Goal: Task Accomplishment & Management: Use online tool/utility

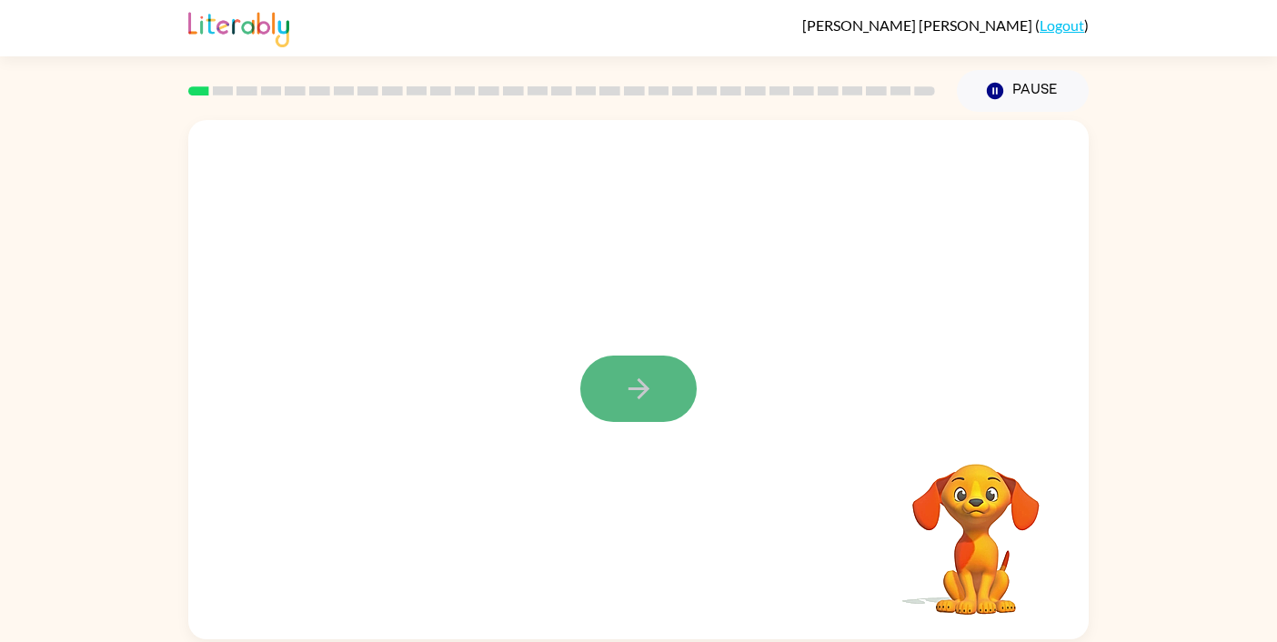
click at [663, 375] on button "button" at bounding box center [638, 389] width 116 height 66
click at [417, 358] on video "Your browser must support playing .mp4 files to use Literably. Please try using…" at bounding box center [638, 273] width 900 height 306
click at [427, 336] on video "Your browser must support playing .mp4 files to use Literably. Please try using…" at bounding box center [638, 273] width 900 height 306
click at [650, 413] on button "button" at bounding box center [638, 389] width 116 height 66
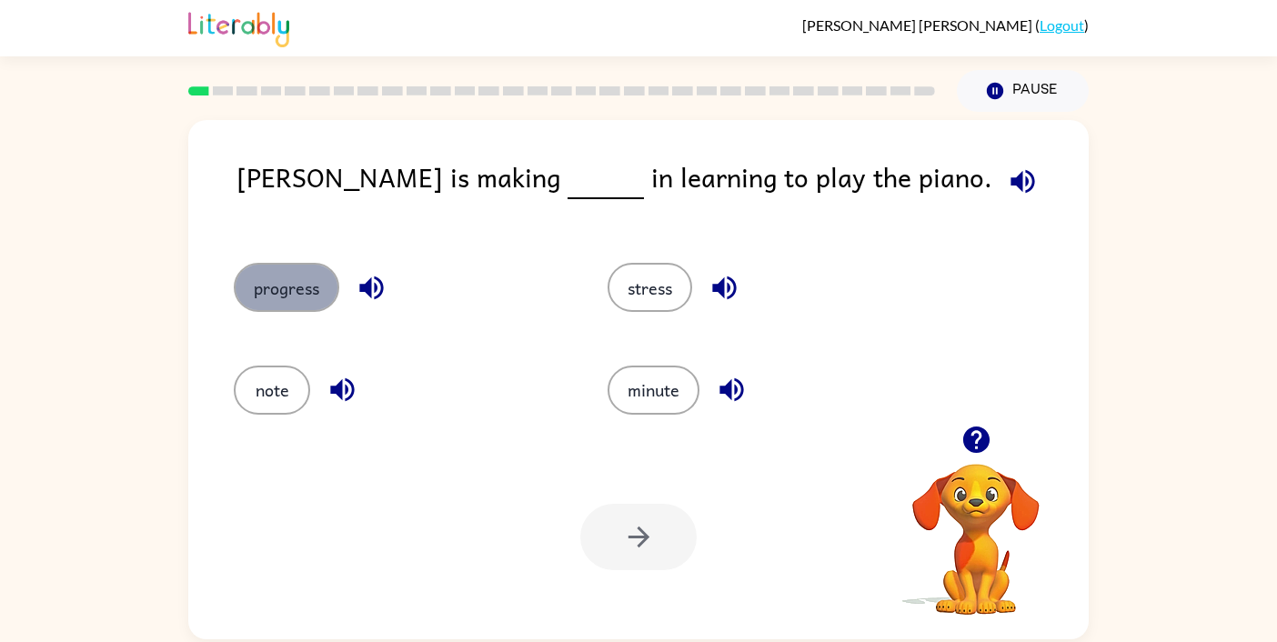
click at [293, 281] on button "progress" at bounding box center [287, 287] width 106 height 49
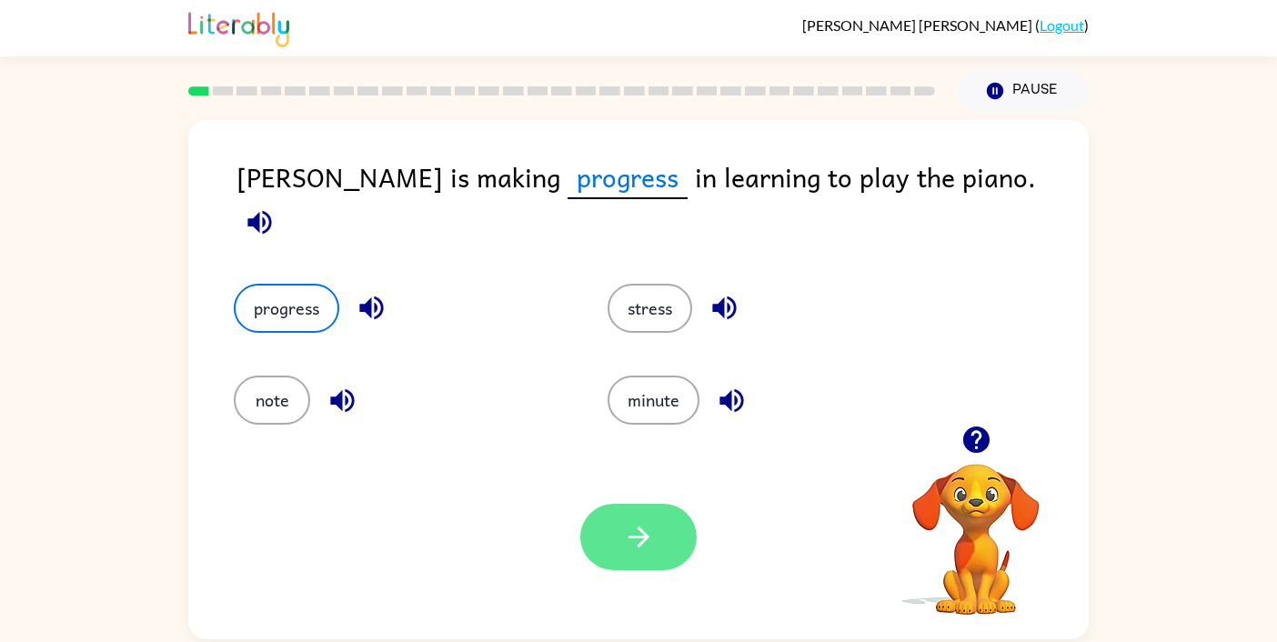
click at [234, 284] on button "progress" at bounding box center [287, 308] width 106 height 49
click at [610, 535] on button "button" at bounding box center [638, 537] width 116 height 66
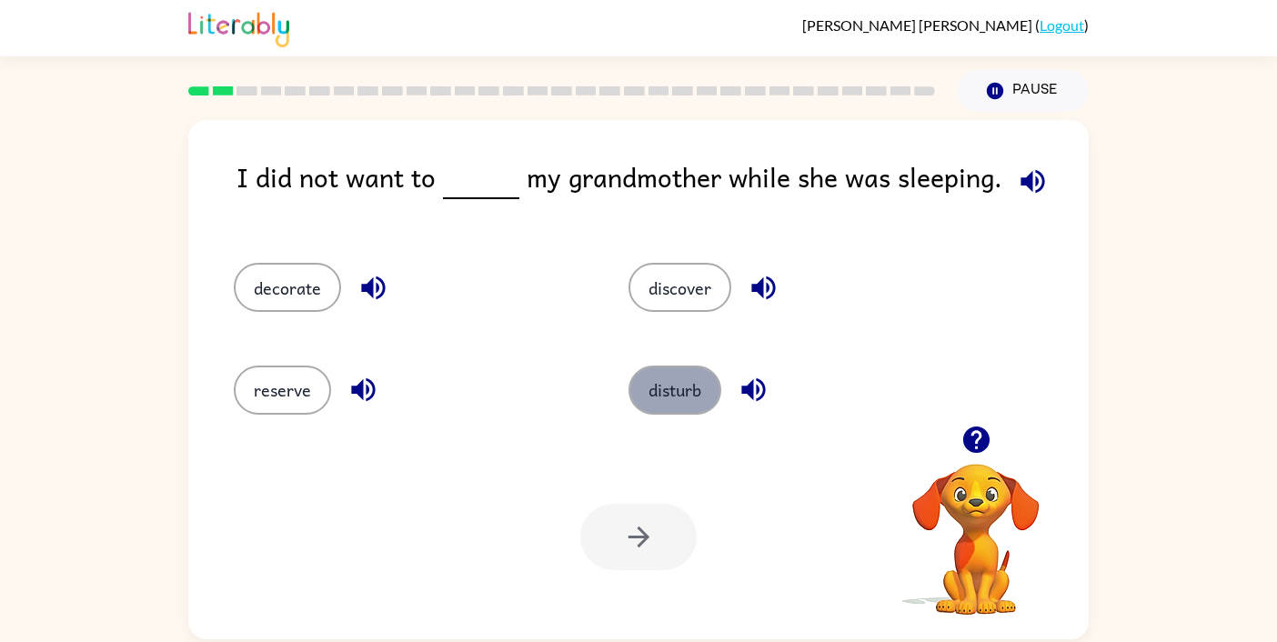
click at [669, 402] on button "disturb" at bounding box center [674, 390] width 93 height 49
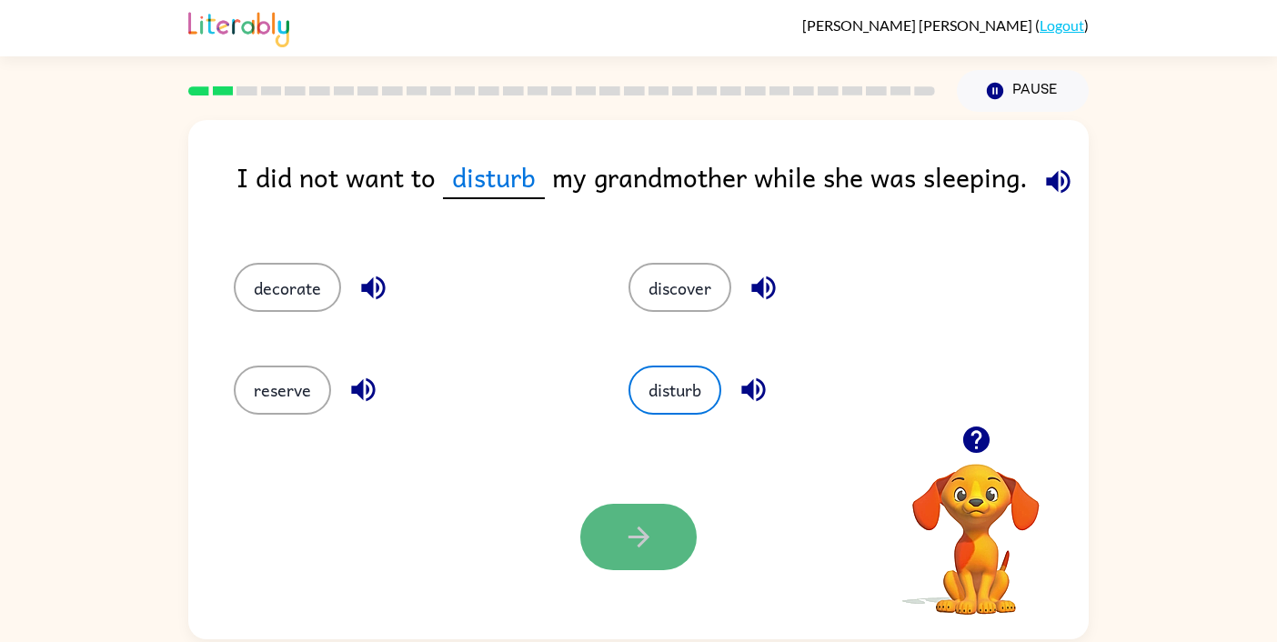
click at [636, 517] on button "button" at bounding box center [638, 537] width 116 height 66
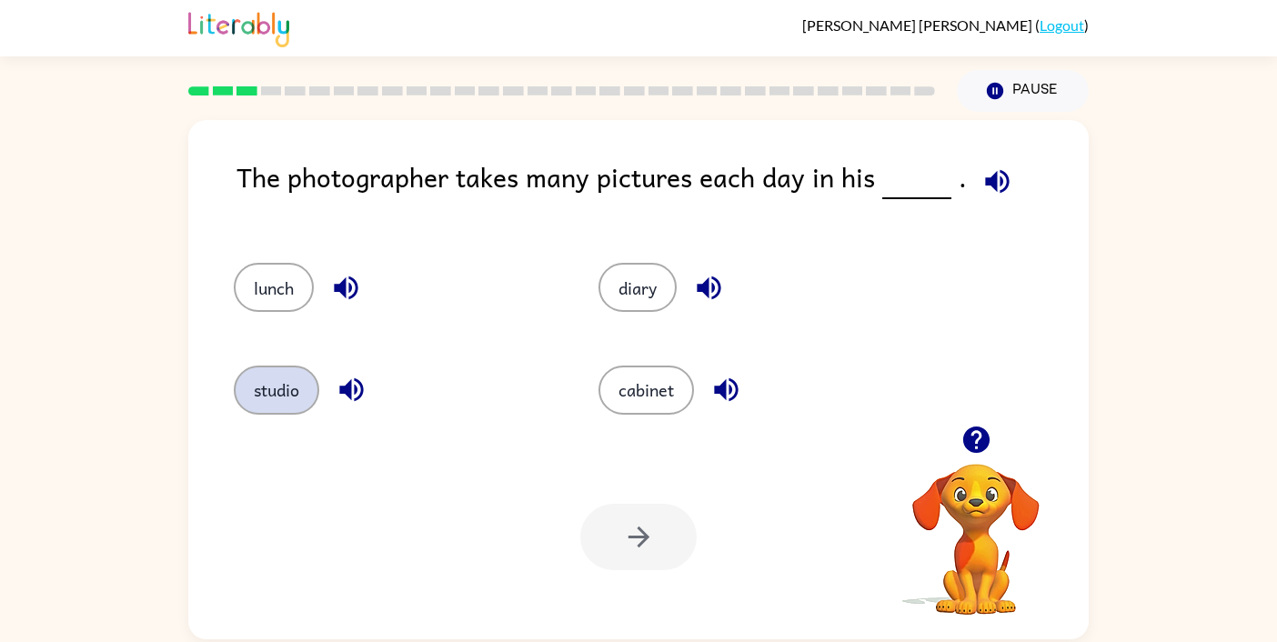
click at [293, 400] on button "studio" at bounding box center [276, 390] width 85 height 49
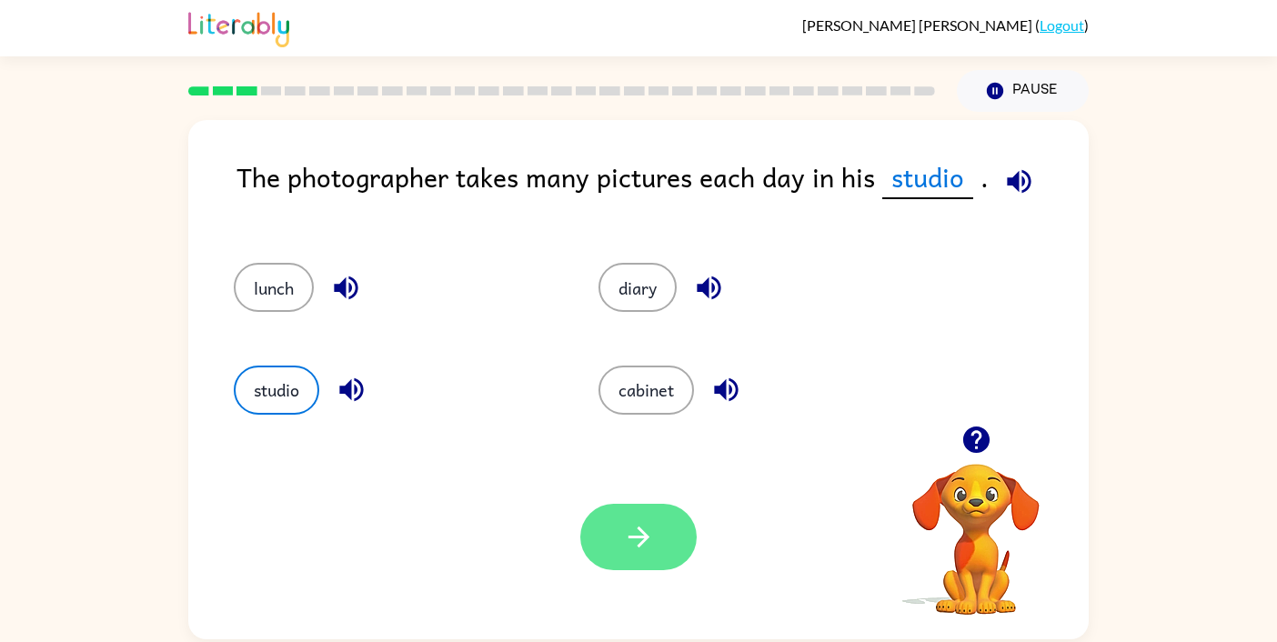
click at [646, 538] on icon "button" at bounding box center [638, 537] width 21 height 21
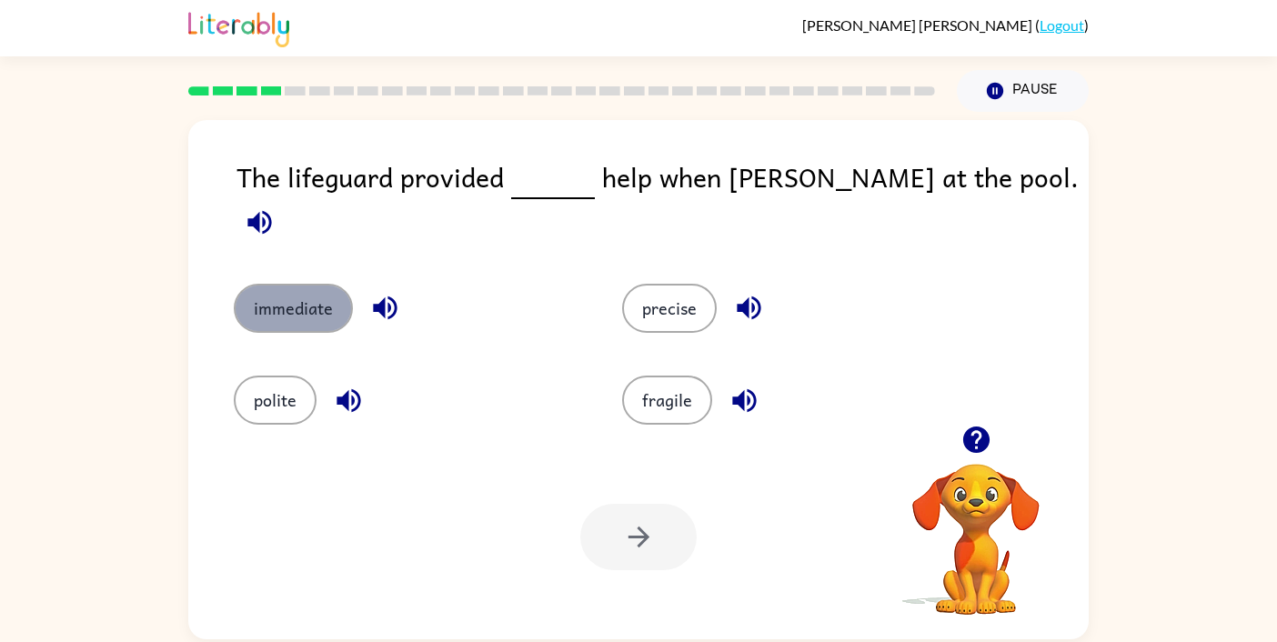
click at [317, 297] on button "immediate" at bounding box center [293, 308] width 119 height 49
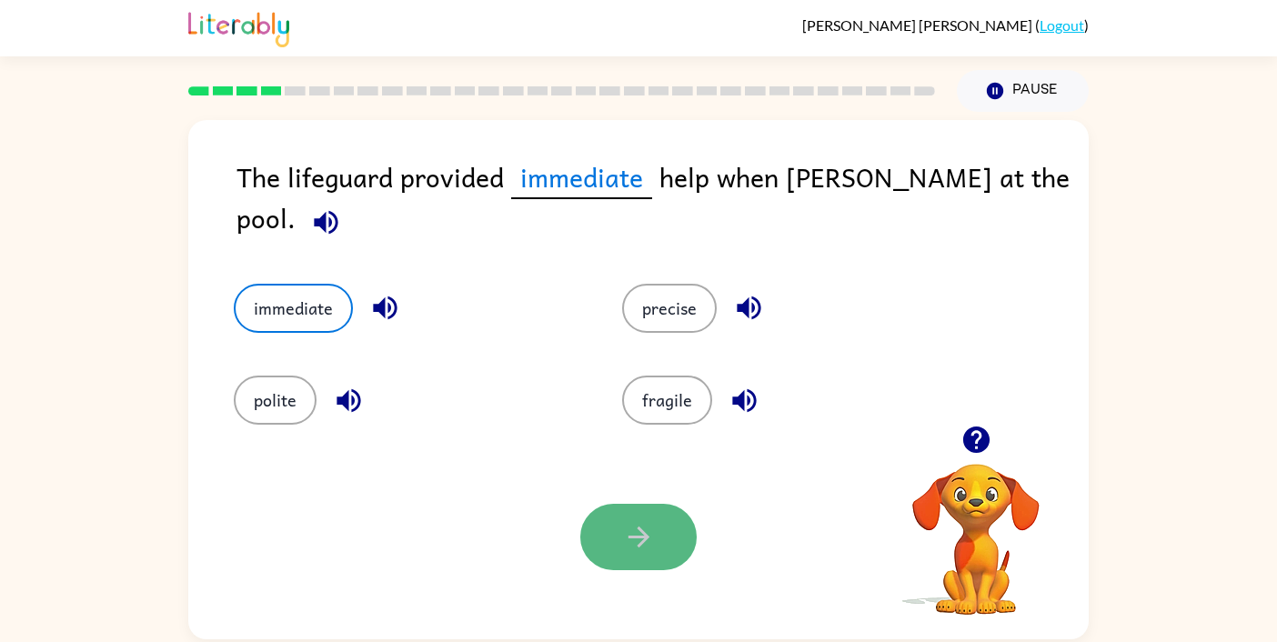
click at [647, 543] on icon "button" at bounding box center [639, 537] width 32 height 32
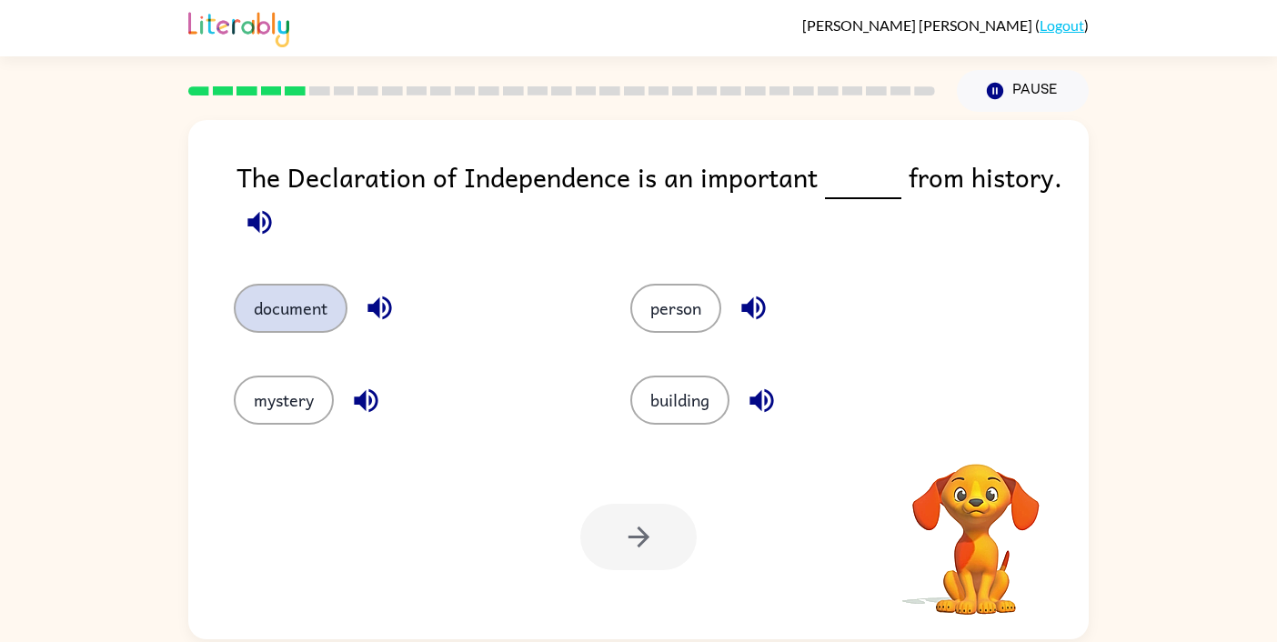
click at [301, 331] on button "document" at bounding box center [291, 308] width 114 height 49
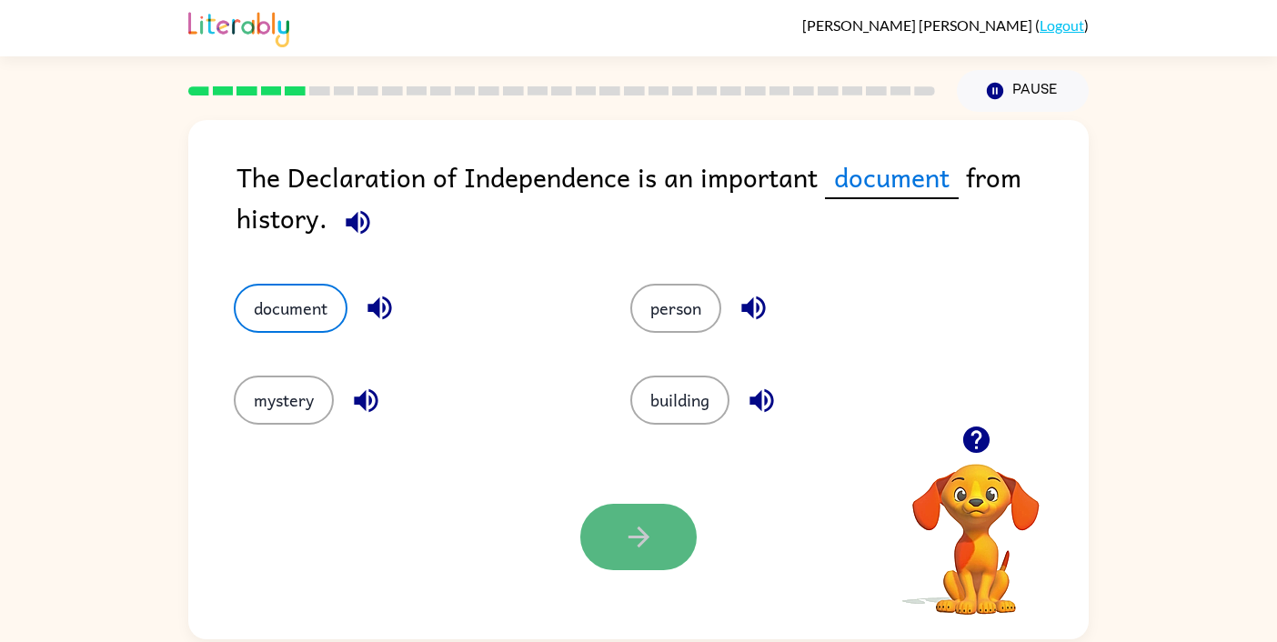
click at [642, 529] on icon "button" at bounding box center [639, 537] width 32 height 32
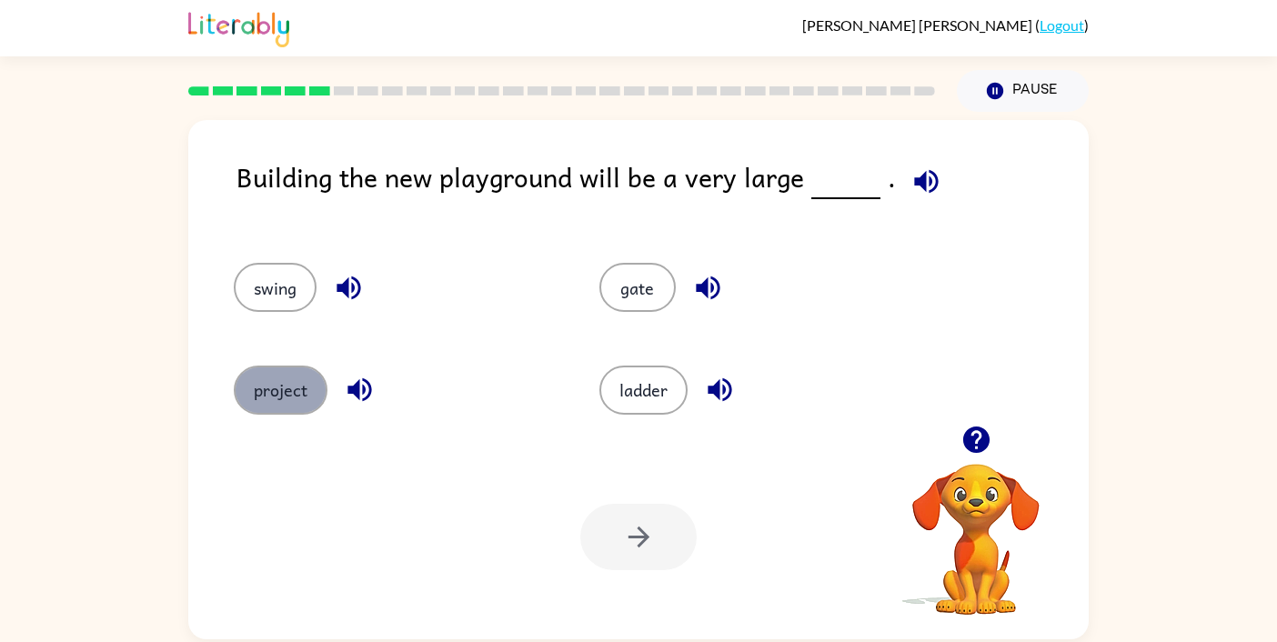
click at [295, 368] on button "project" at bounding box center [281, 390] width 94 height 49
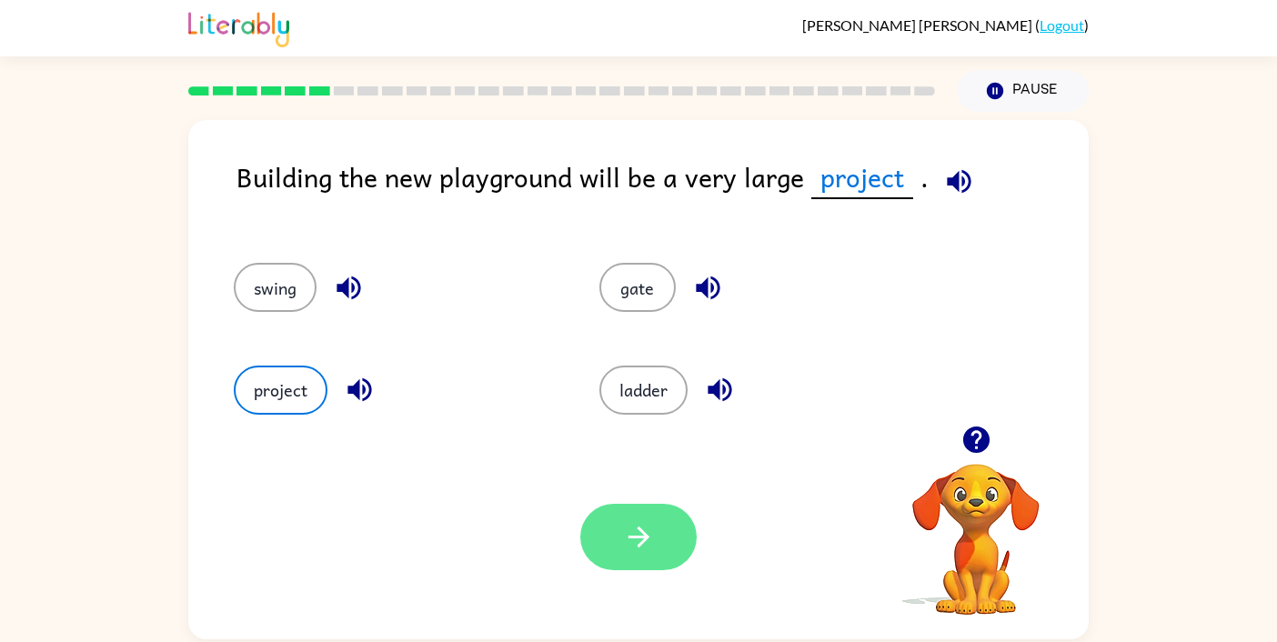
click at [644, 534] on icon "button" at bounding box center [638, 537] width 21 height 21
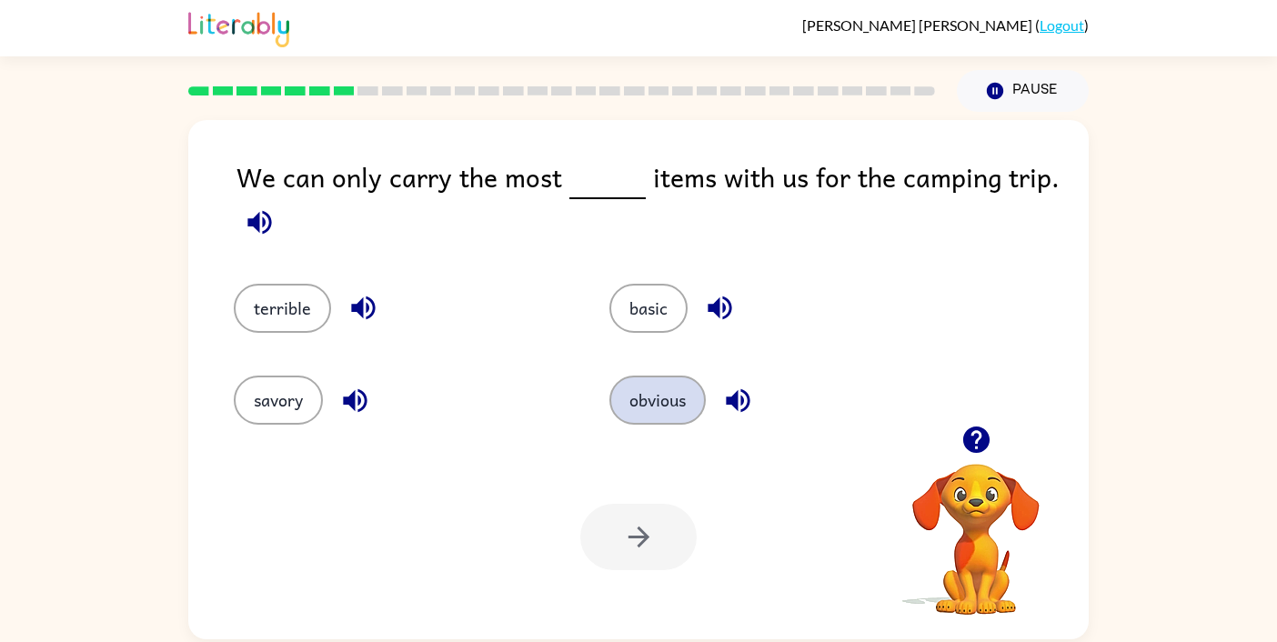
click at [649, 421] on button "obvious" at bounding box center [657, 400] width 96 height 49
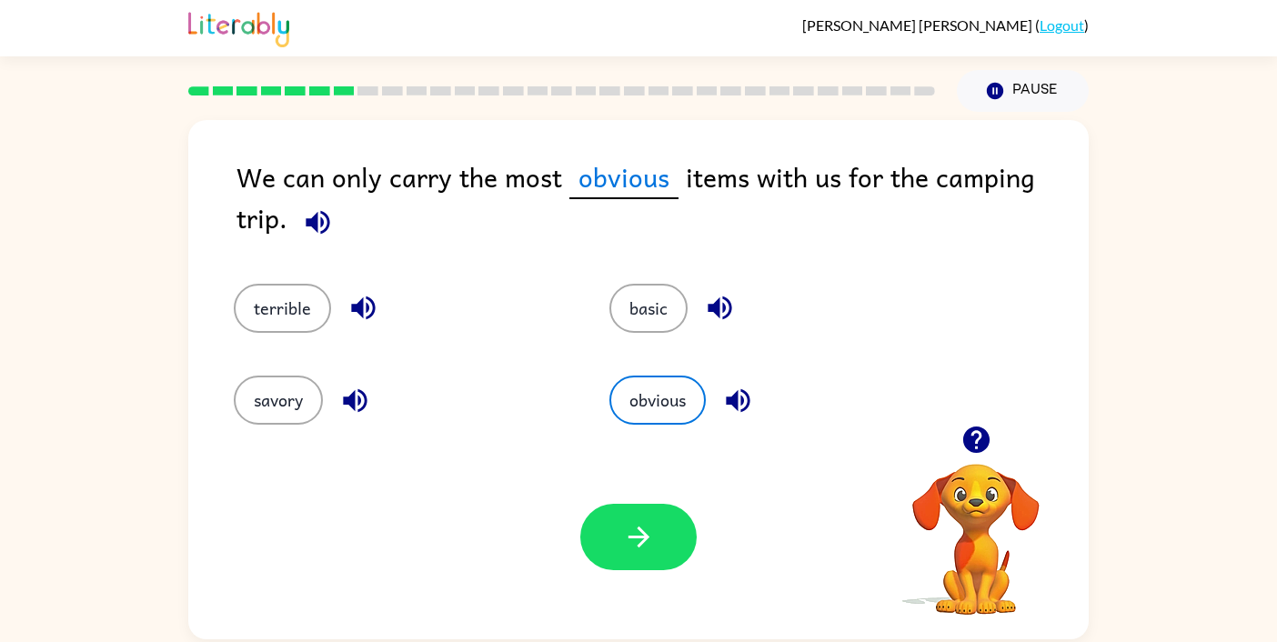
click at [636, 336] on div "basic" at bounding box center [763, 295] width 376 height 92
click at [636, 318] on button "basic" at bounding box center [648, 308] width 78 height 49
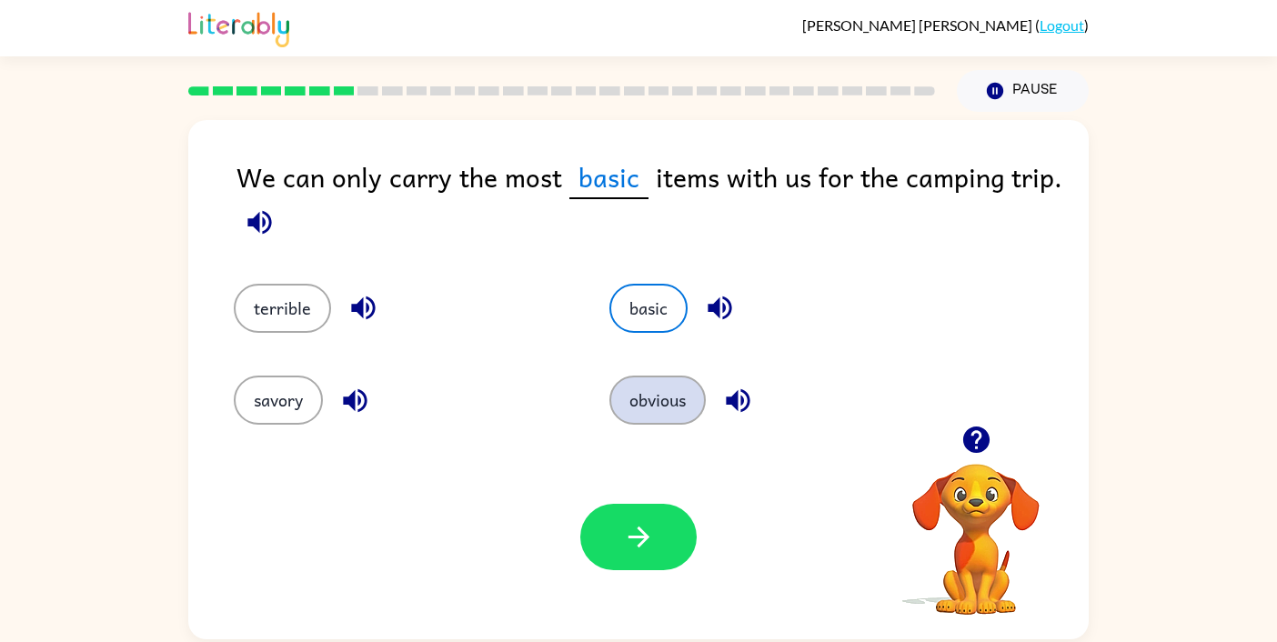
click at [650, 404] on button "obvious" at bounding box center [657, 400] width 96 height 49
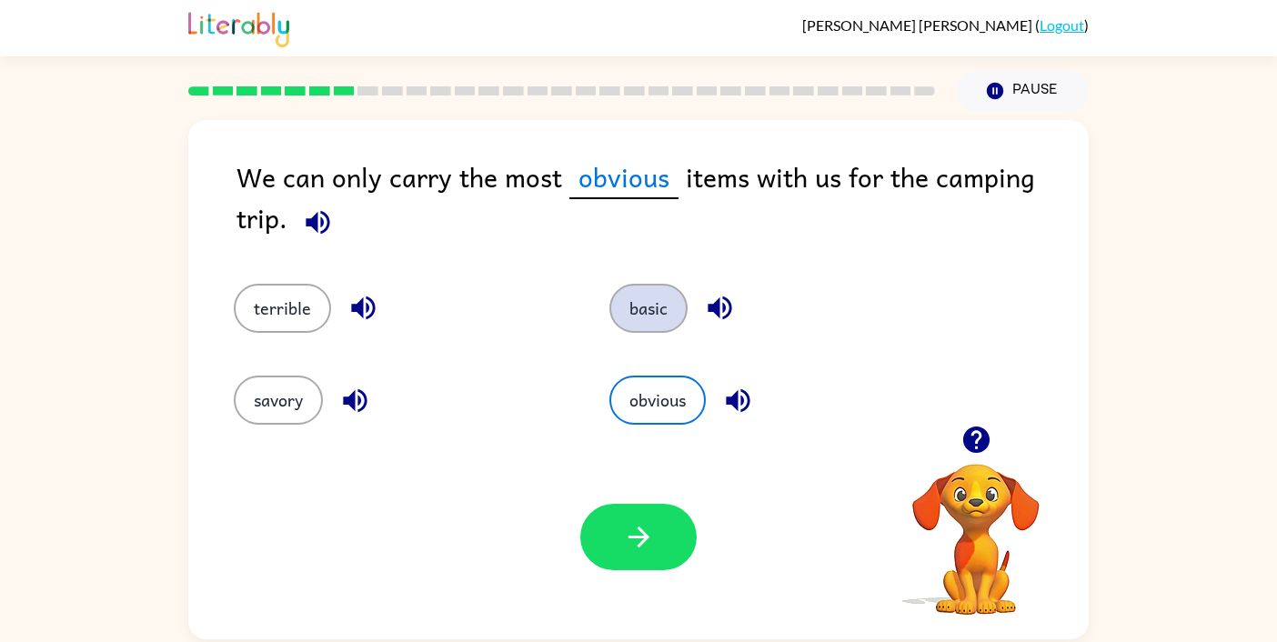
click at [649, 298] on button "basic" at bounding box center [648, 308] width 78 height 49
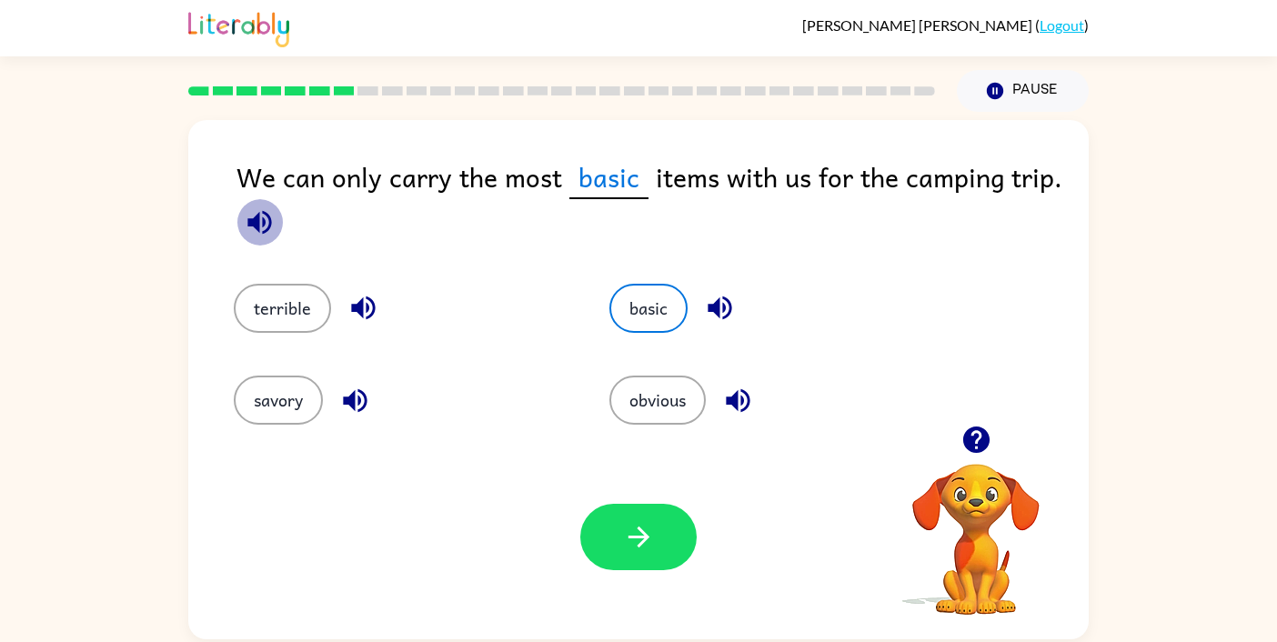
click at [259, 225] on icon "button" at bounding box center [260, 222] width 32 height 32
click at [974, 446] on icon "button" at bounding box center [975, 440] width 26 height 26
click at [712, 314] on icon "button" at bounding box center [720, 308] width 32 height 32
click at [739, 420] on button "button" at bounding box center [738, 400] width 46 height 46
click at [356, 404] on icon "button" at bounding box center [355, 400] width 24 height 24
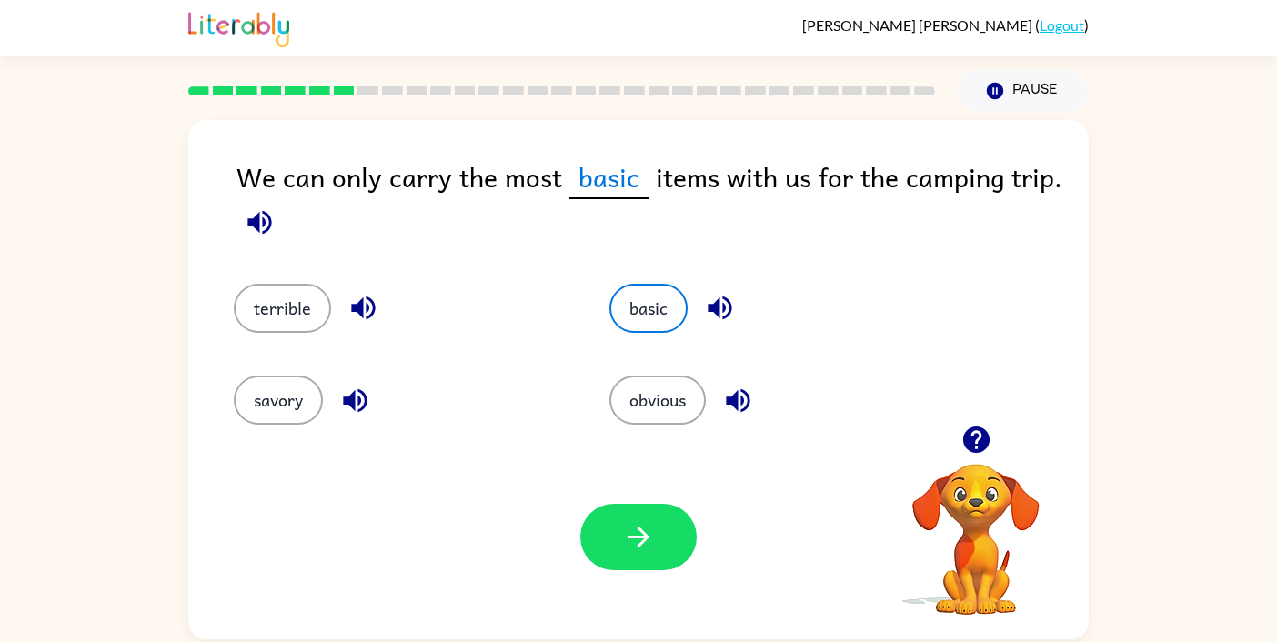
click at [360, 307] on icon "button" at bounding box center [363, 309] width 24 height 24
click at [624, 526] on icon "button" at bounding box center [639, 537] width 32 height 32
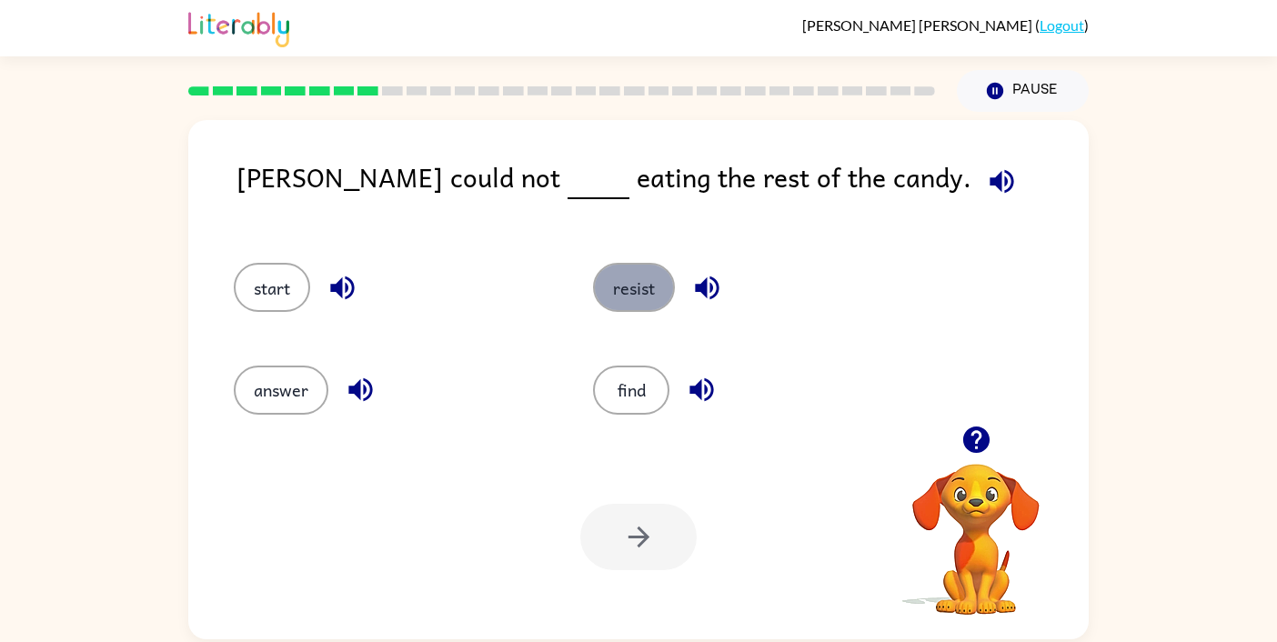
click at [644, 287] on button "resist" at bounding box center [634, 287] width 82 height 49
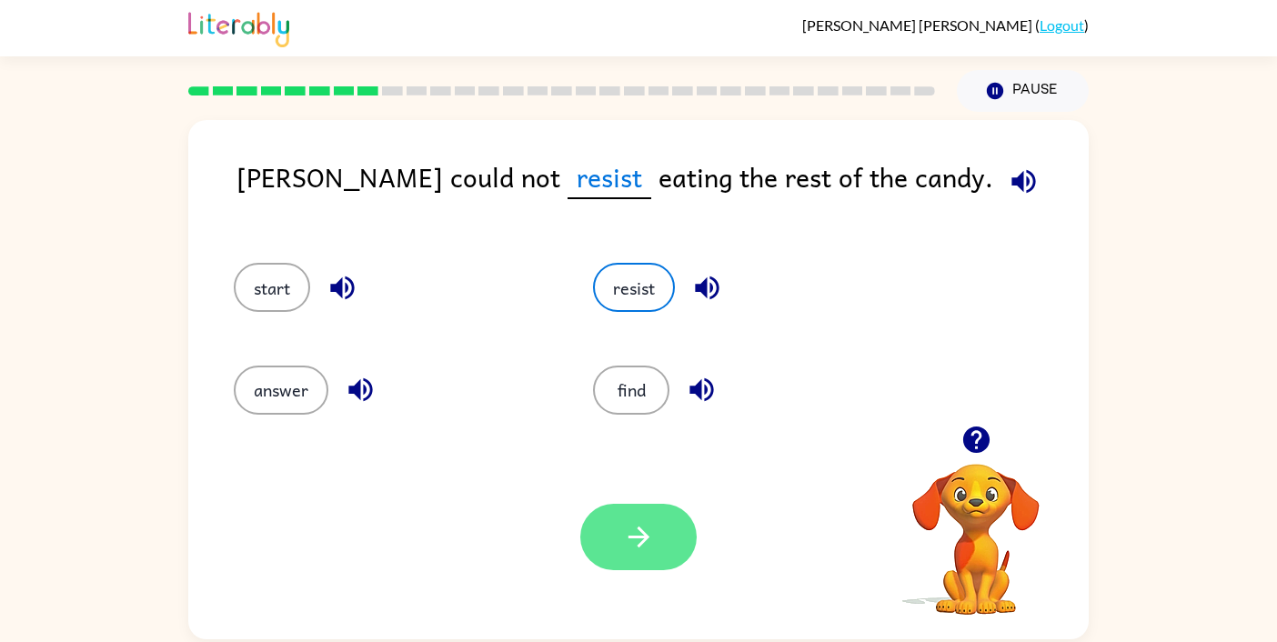
click at [644, 556] on button "button" at bounding box center [638, 537] width 116 height 66
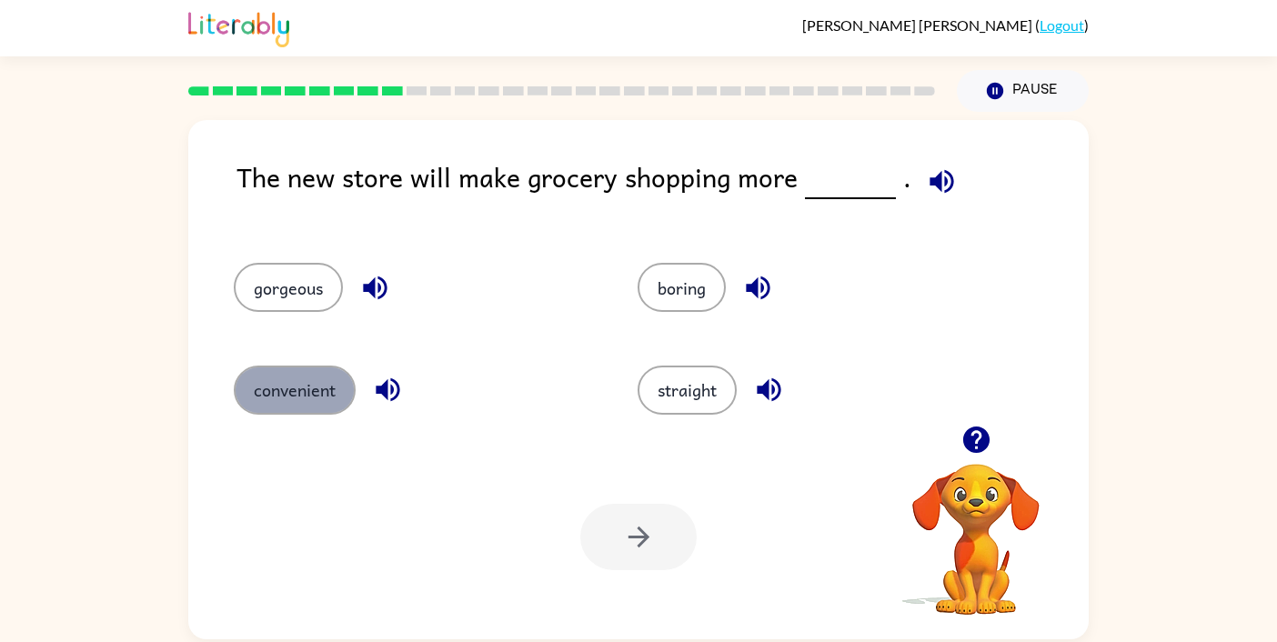
click at [316, 387] on button "convenient" at bounding box center [295, 390] width 122 height 49
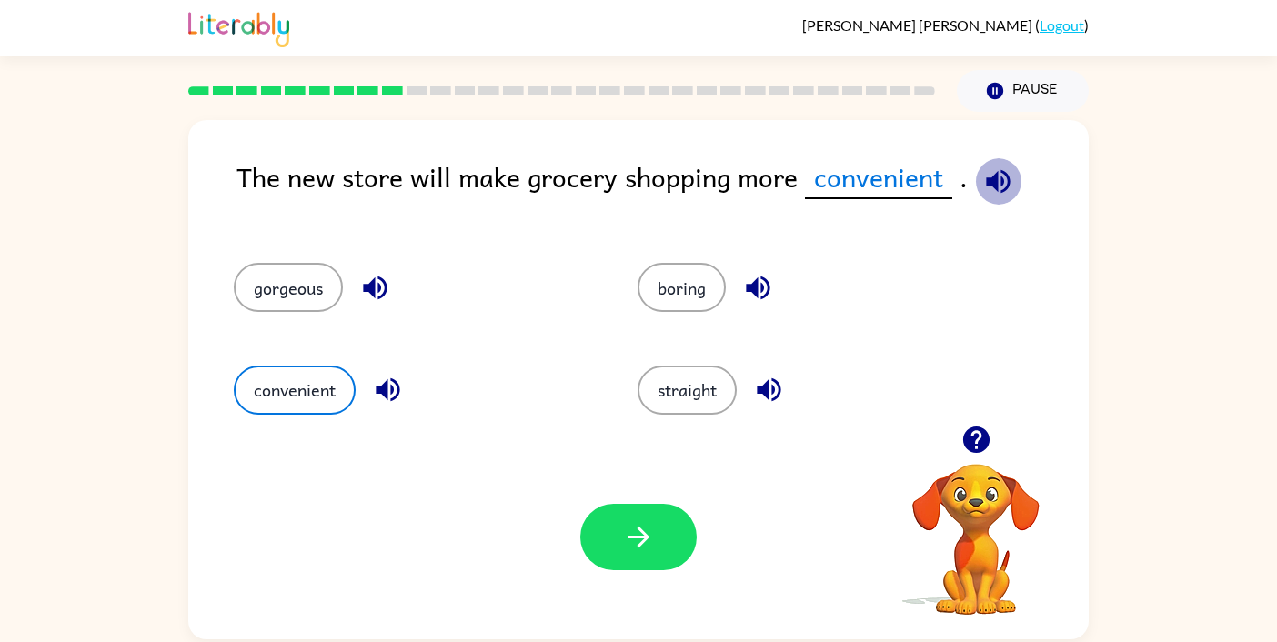
click at [997, 191] on icon "button" at bounding box center [998, 181] width 24 height 24
click at [391, 389] on icon "button" at bounding box center [388, 390] width 32 height 32
click at [648, 520] on button "button" at bounding box center [638, 537] width 116 height 66
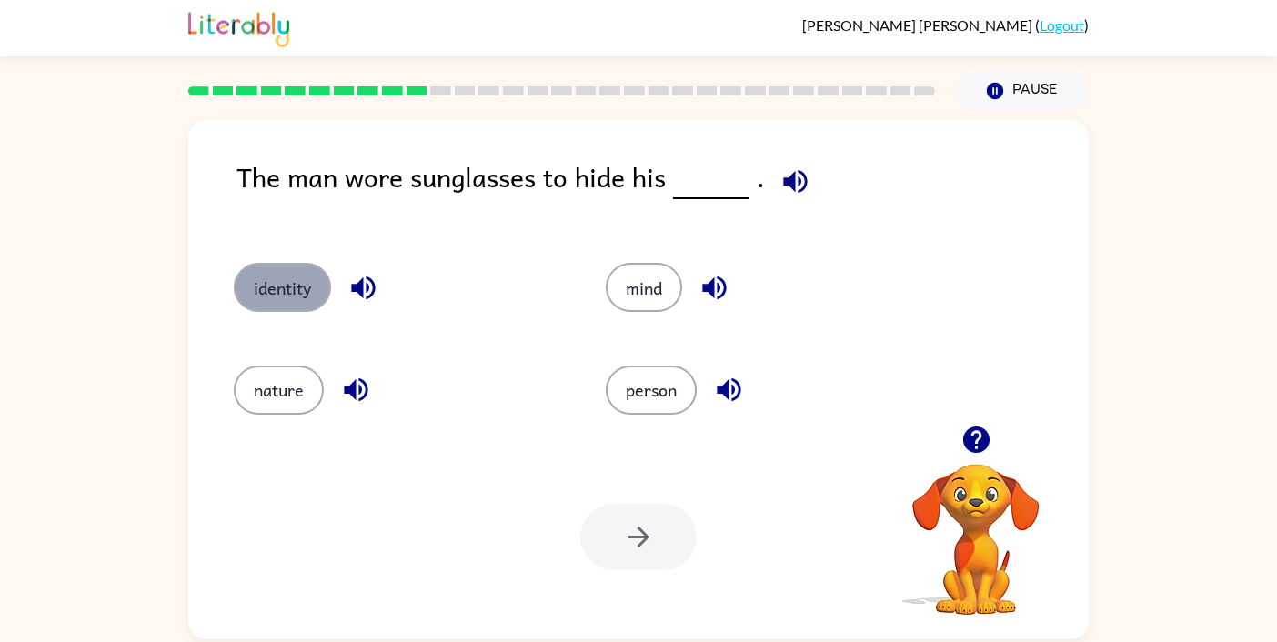
click at [300, 290] on button "identity" at bounding box center [282, 287] width 97 height 49
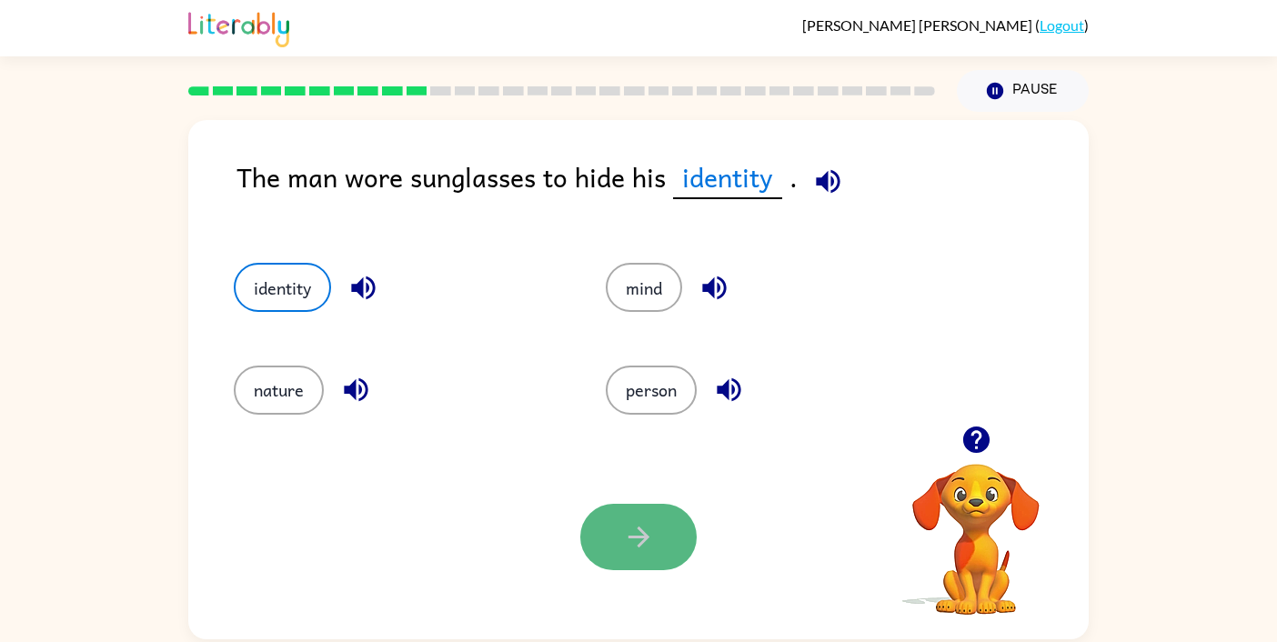
click at [665, 531] on button "button" at bounding box center [638, 537] width 116 height 66
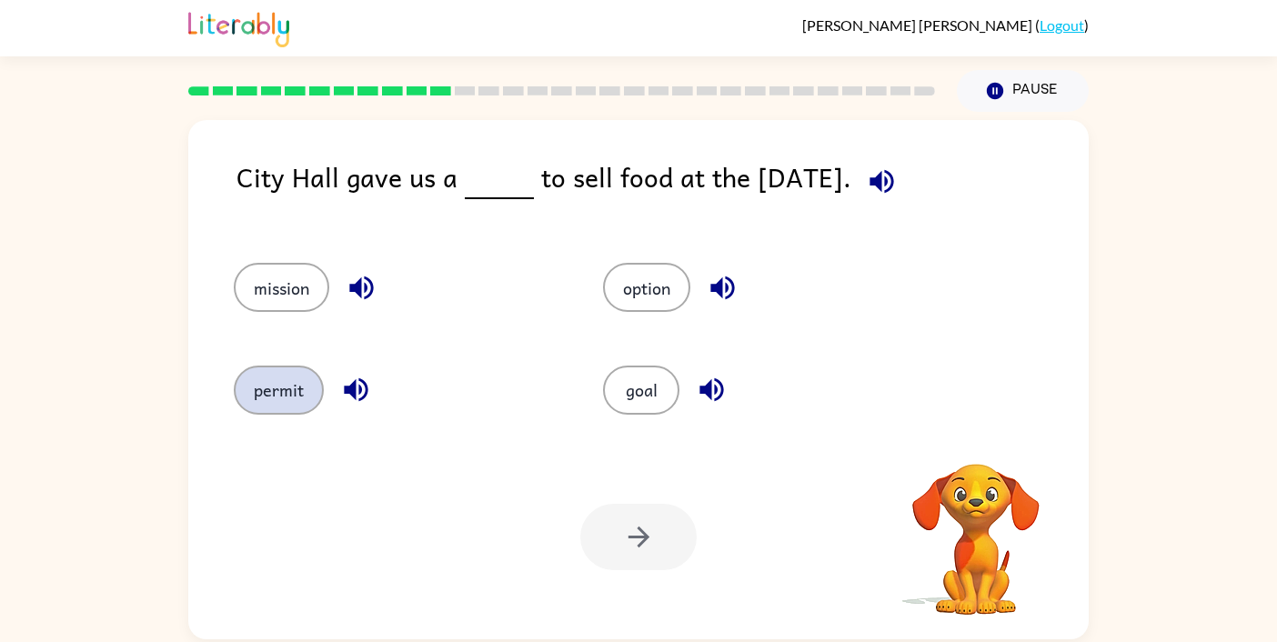
click at [289, 397] on button "permit" at bounding box center [279, 390] width 90 height 49
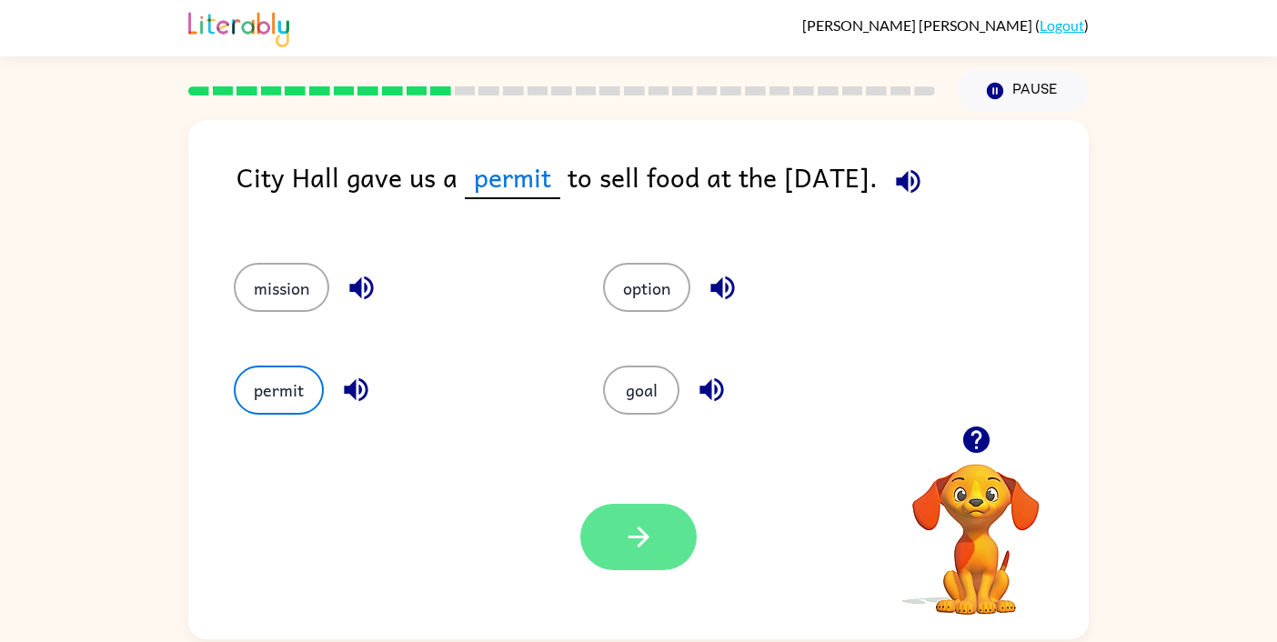
click at [620, 517] on button "button" at bounding box center [638, 537] width 116 height 66
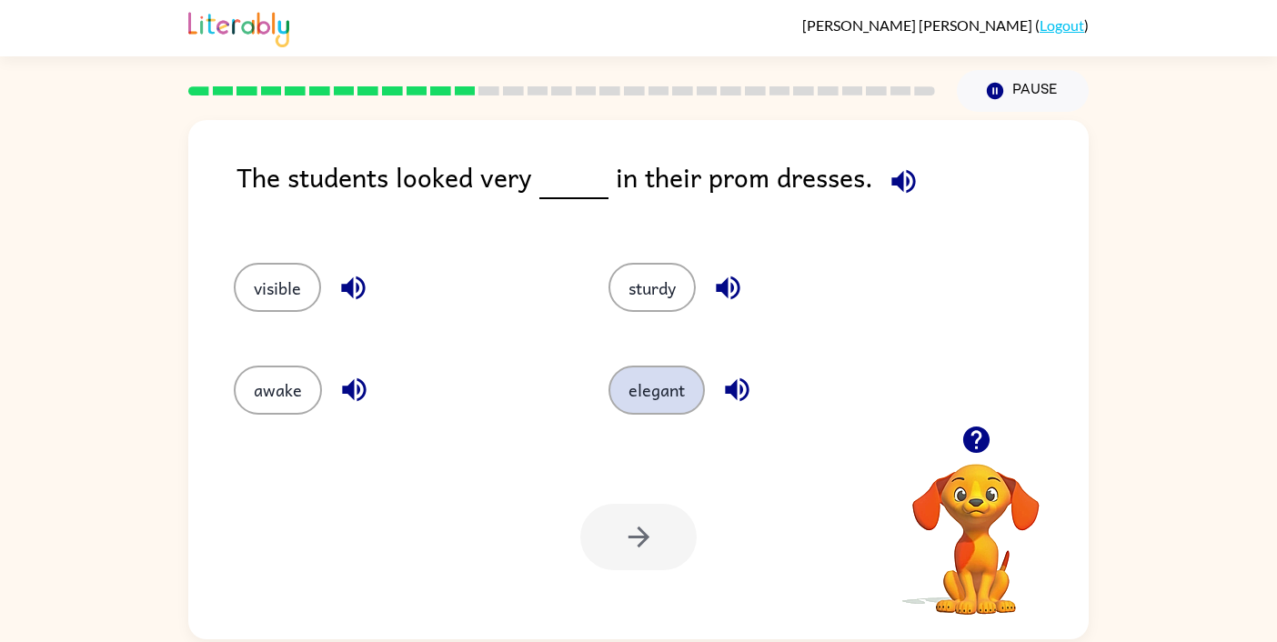
click at [647, 388] on button "elegant" at bounding box center [656, 390] width 96 height 49
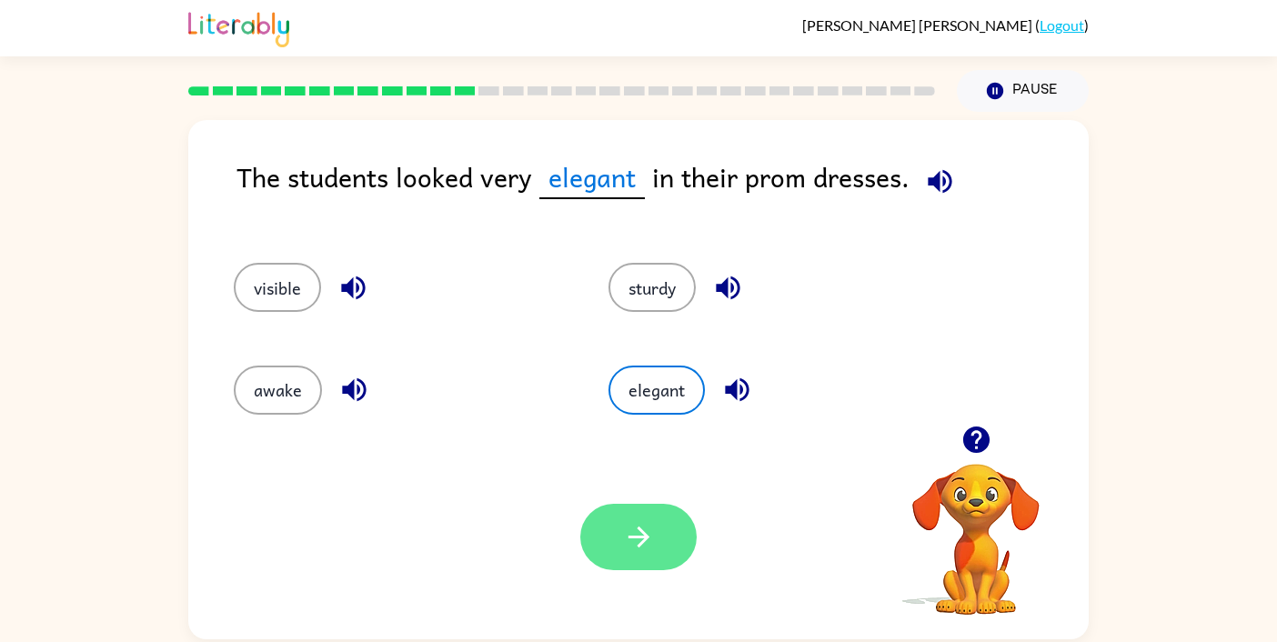
click at [637, 537] on icon "button" at bounding box center [638, 537] width 21 height 21
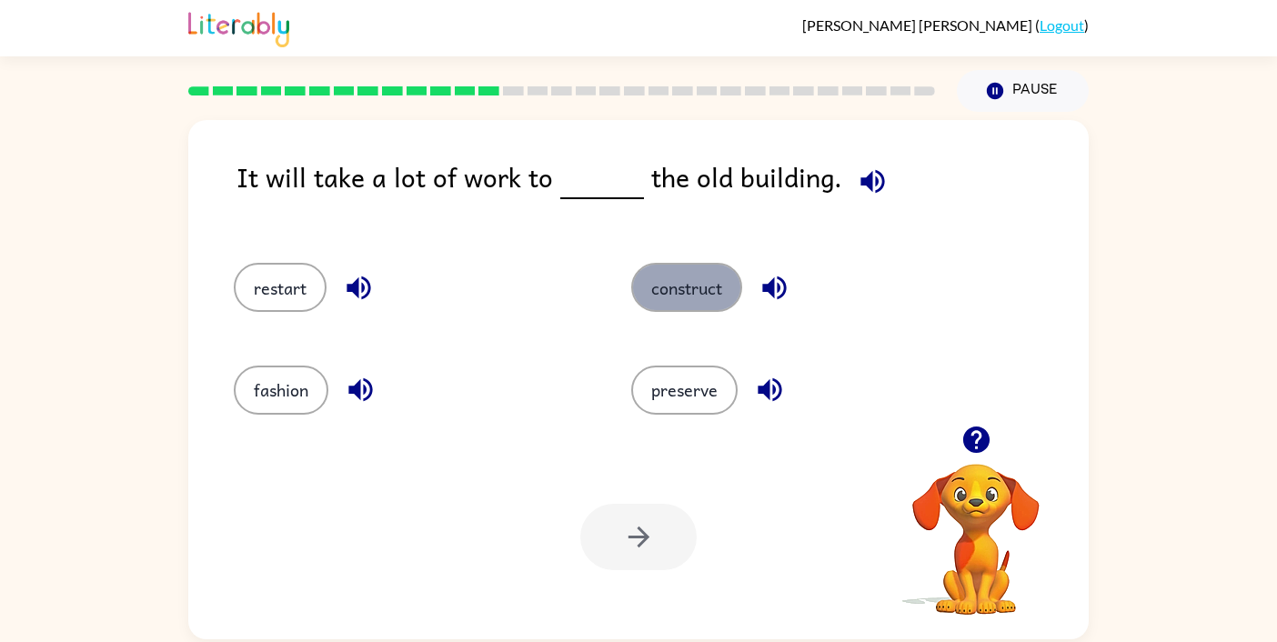
click at [667, 278] on button "construct" at bounding box center [686, 287] width 111 height 49
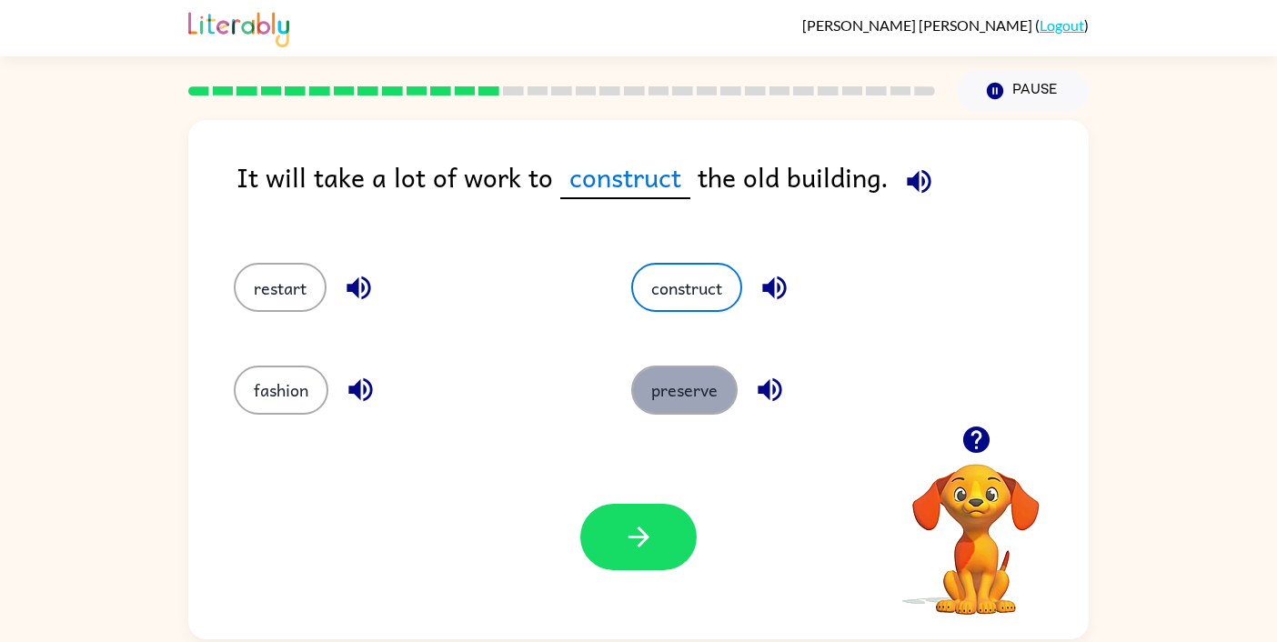
click at [692, 408] on button "preserve" at bounding box center [684, 390] width 106 height 49
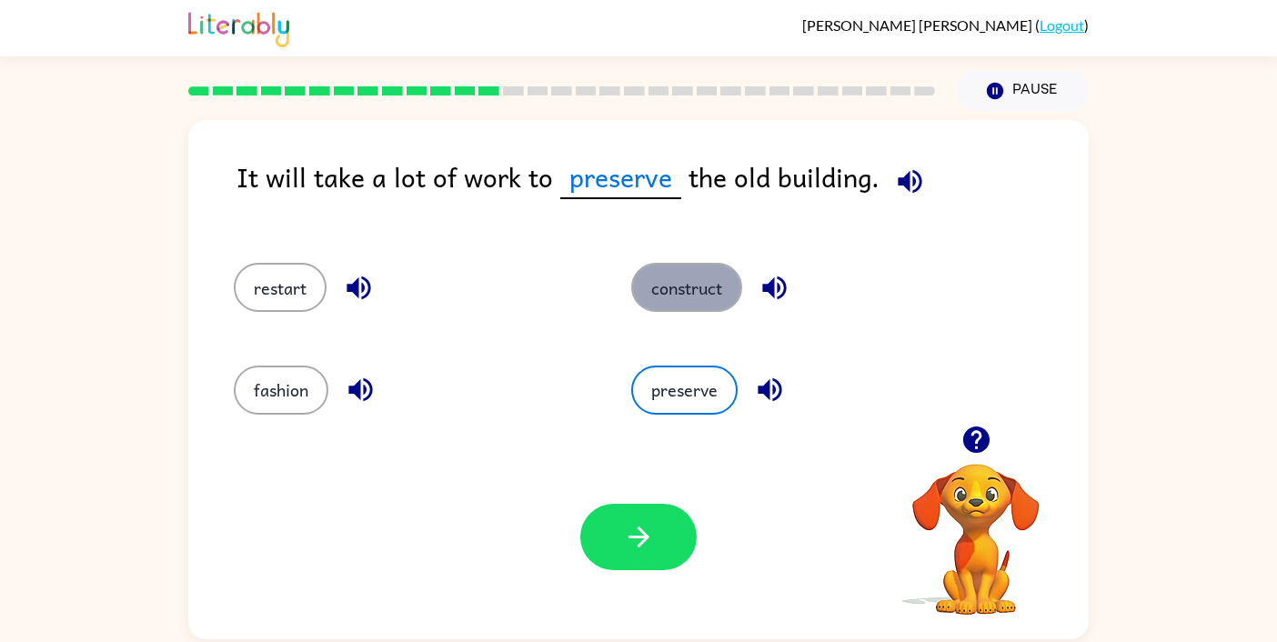
click at [692, 274] on button "construct" at bounding box center [686, 287] width 111 height 49
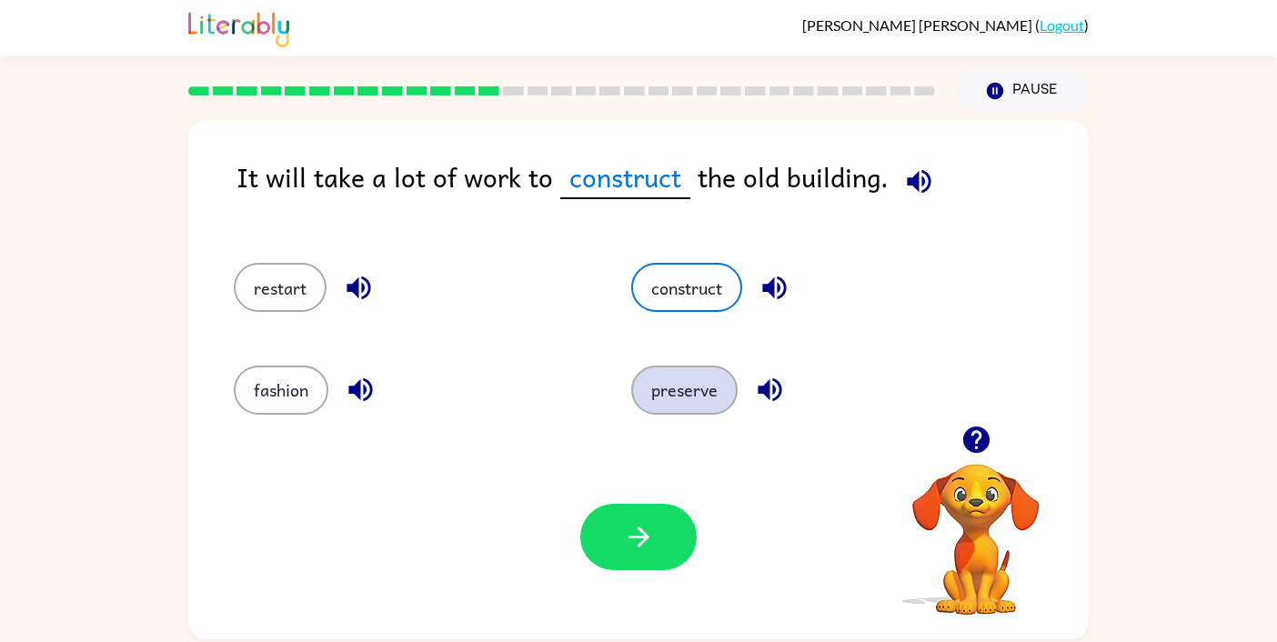
click at [679, 408] on button "preserve" at bounding box center [684, 390] width 106 height 49
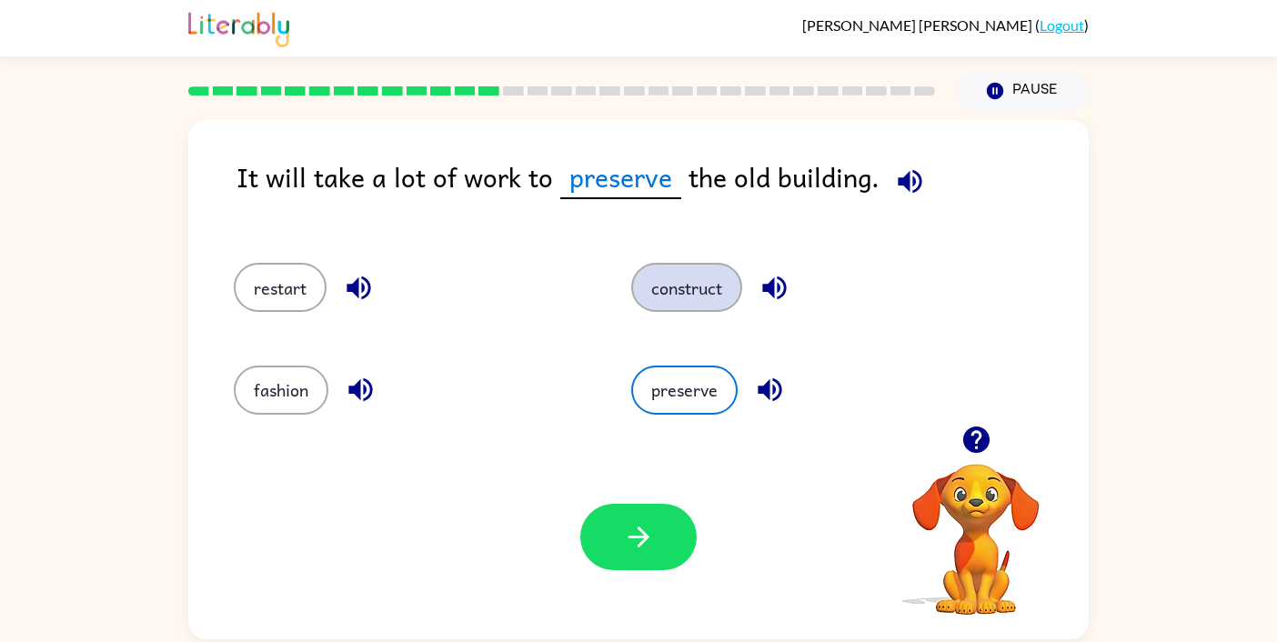
click at [687, 293] on button "construct" at bounding box center [686, 287] width 111 height 49
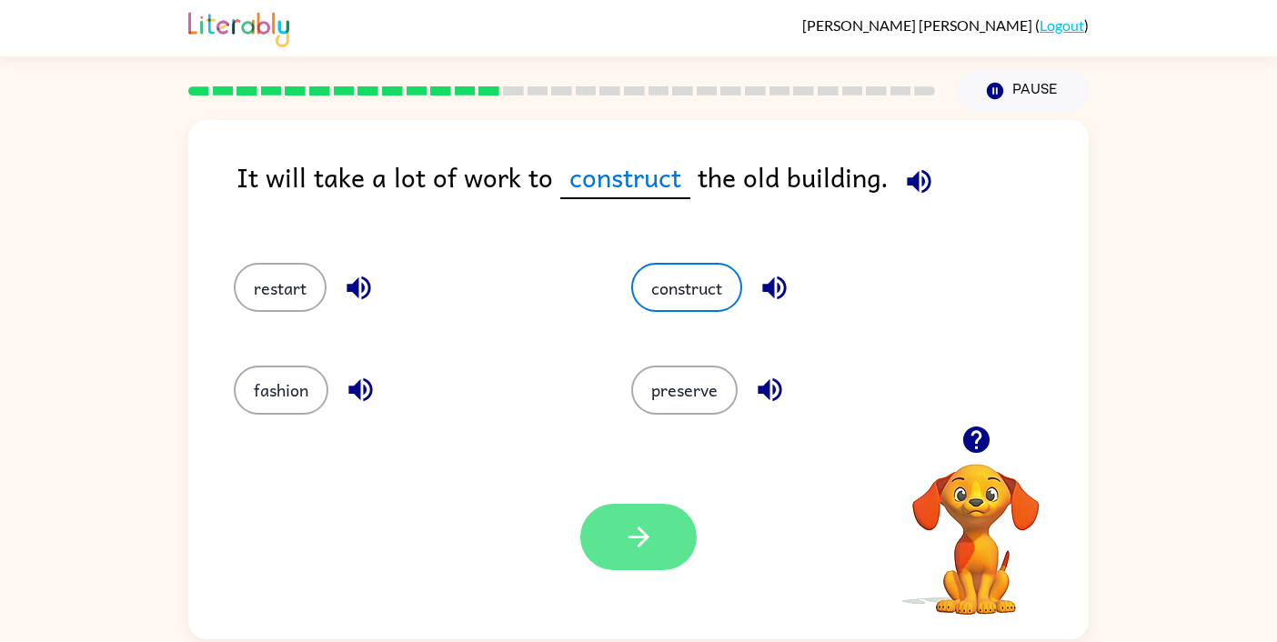
click at [675, 520] on button "button" at bounding box center [638, 537] width 116 height 66
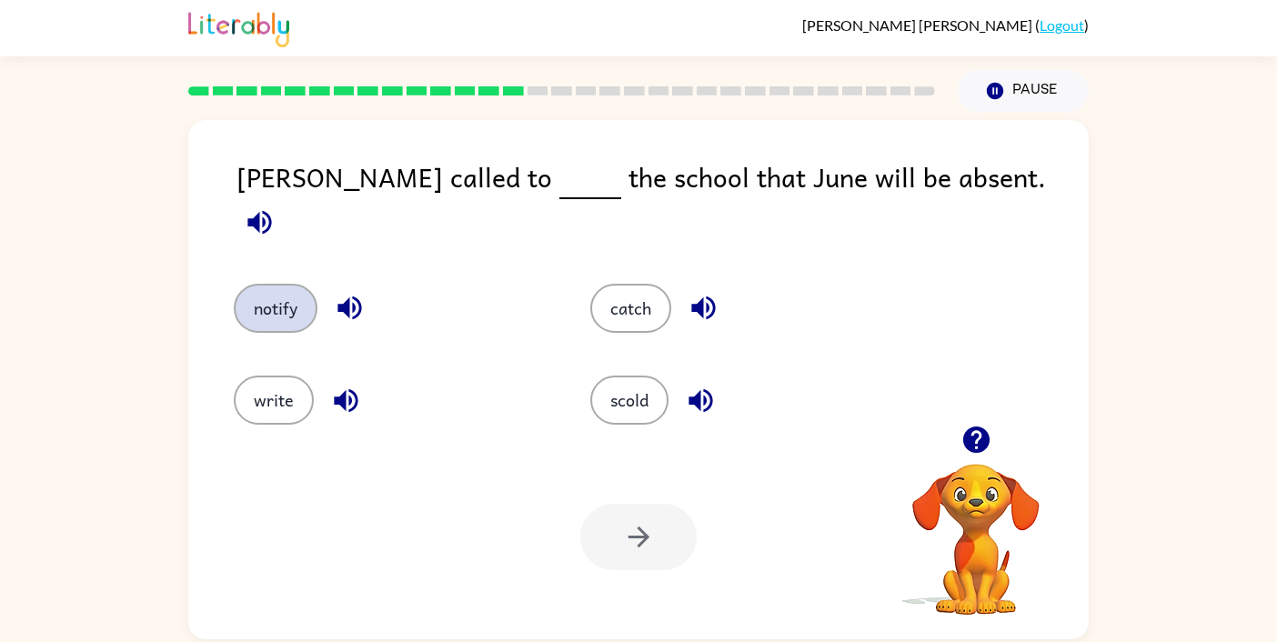
click at [303, 294] on button "notify" at bounding box center [276, 308] width 84 height 49
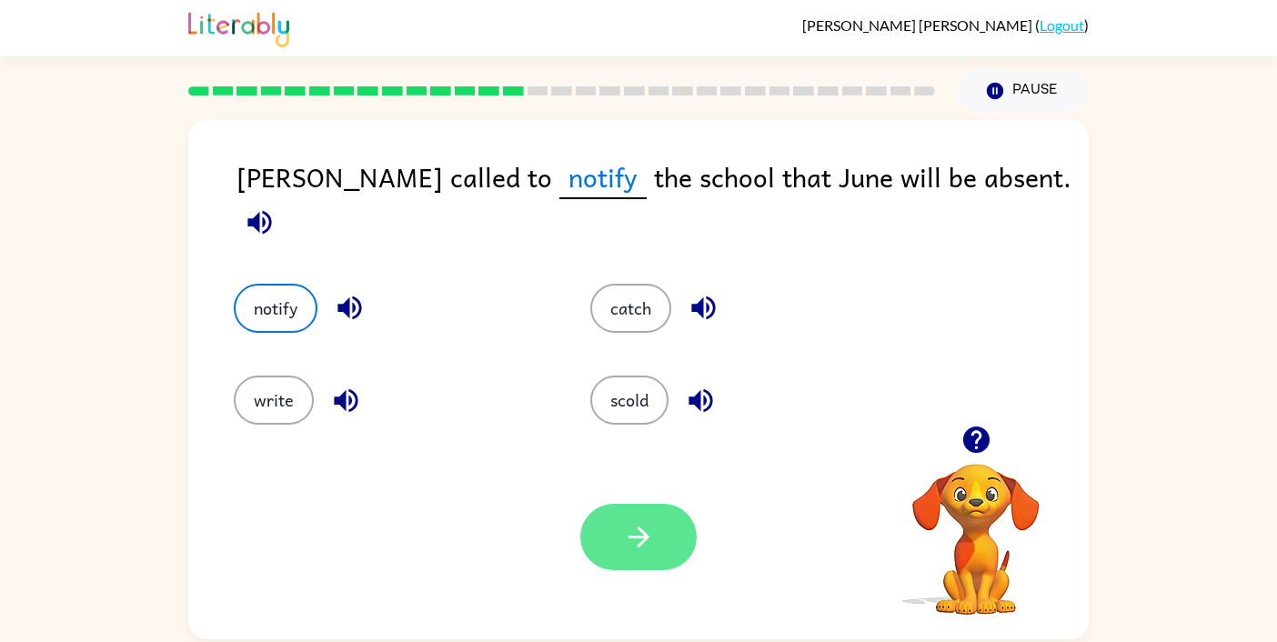
click at [635, 544] on icon "button" at bounding box center [639, 537] width 32 height 32
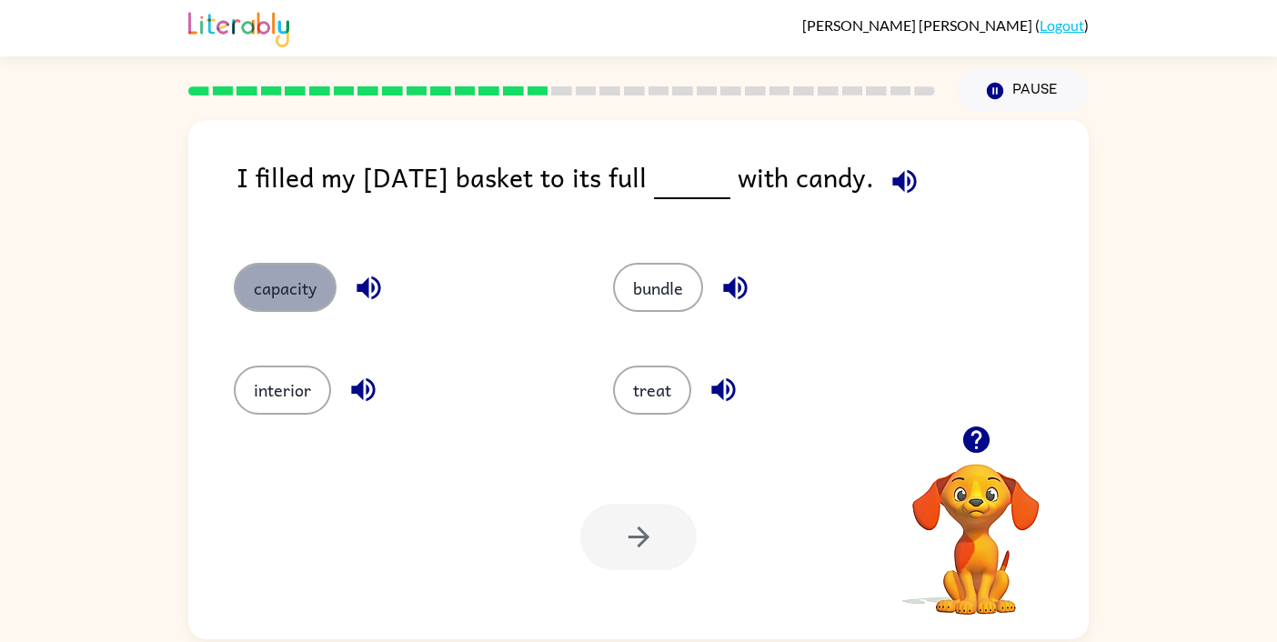
click at [320, 307] on button "capacity" at bounding box center [285, 287] width 103 height 49
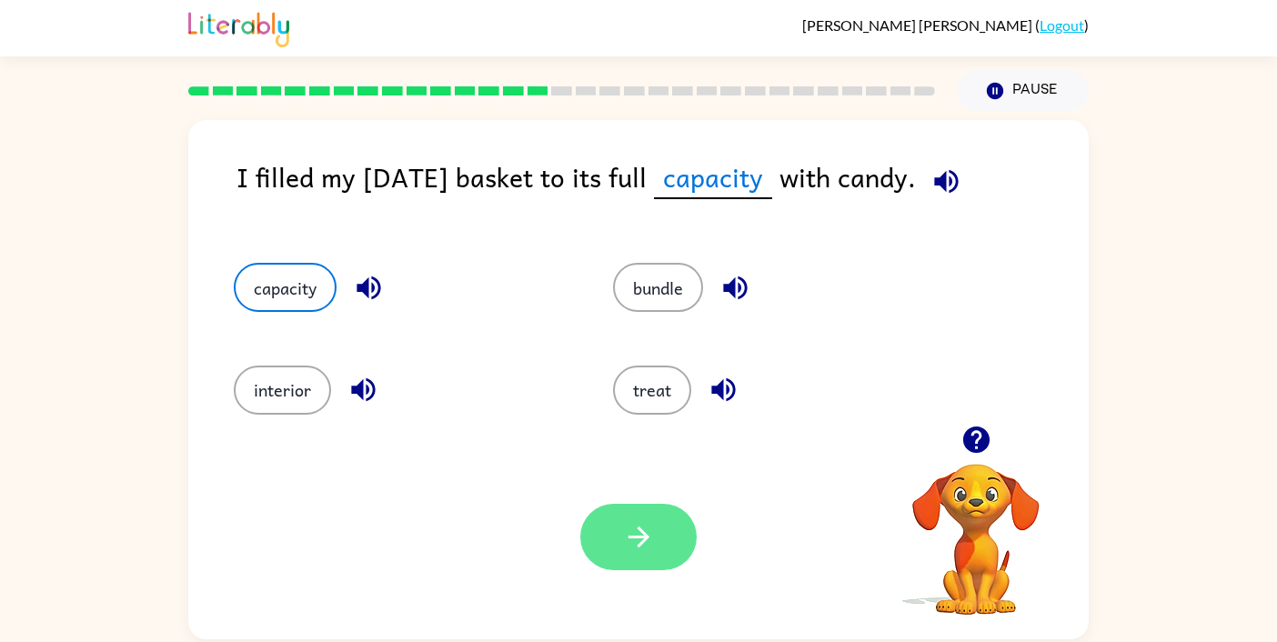
click at [608, 528] on button "button" at bounding box center [638, 537] width 116 height 66
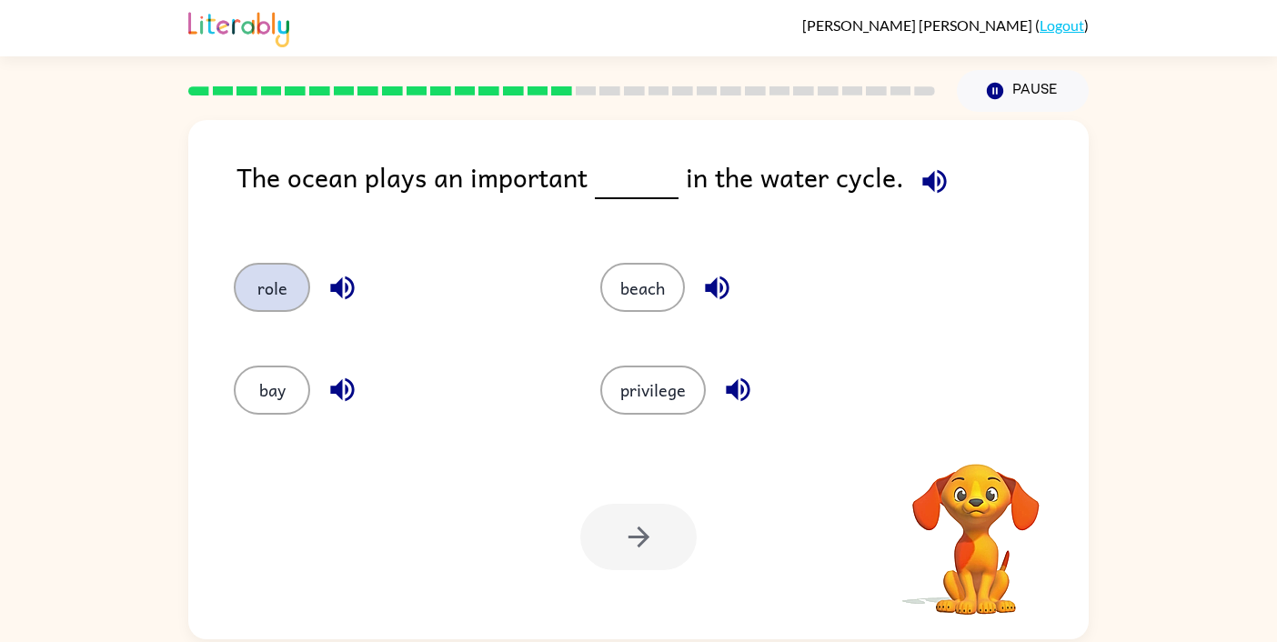
click at [281, 292] on button "role" at bounding box center [272, 287] width 76 height 49
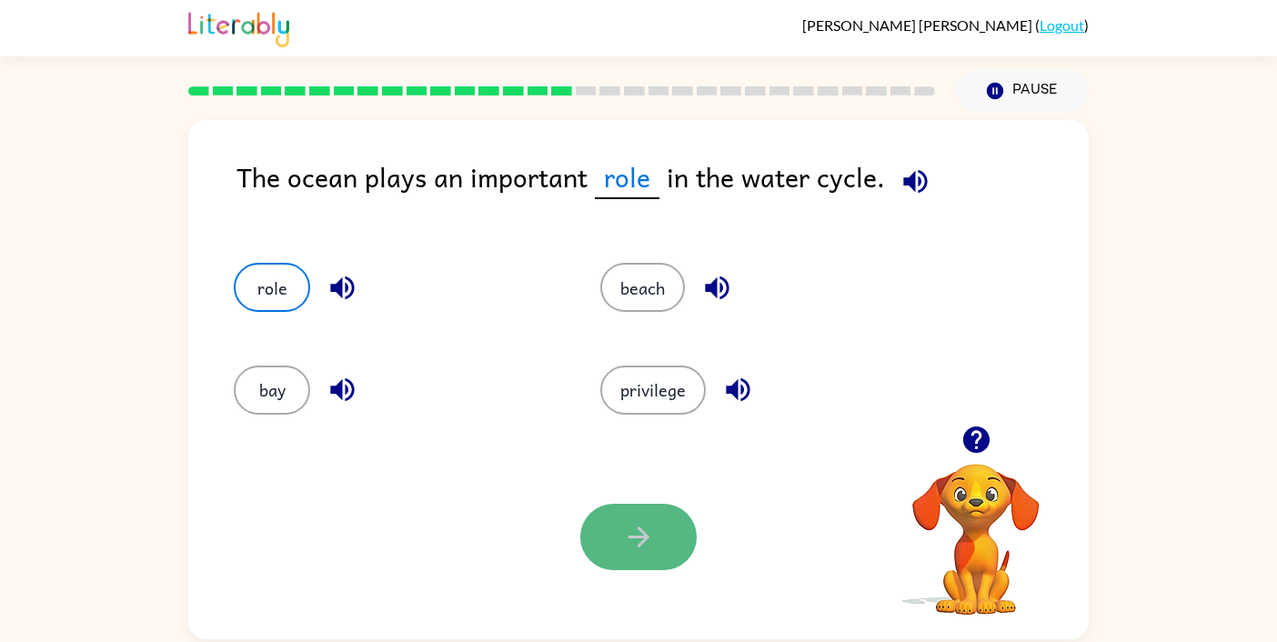
click at [648, 542] on icon "button" at bounding box center [639, 537] width 32 height 32
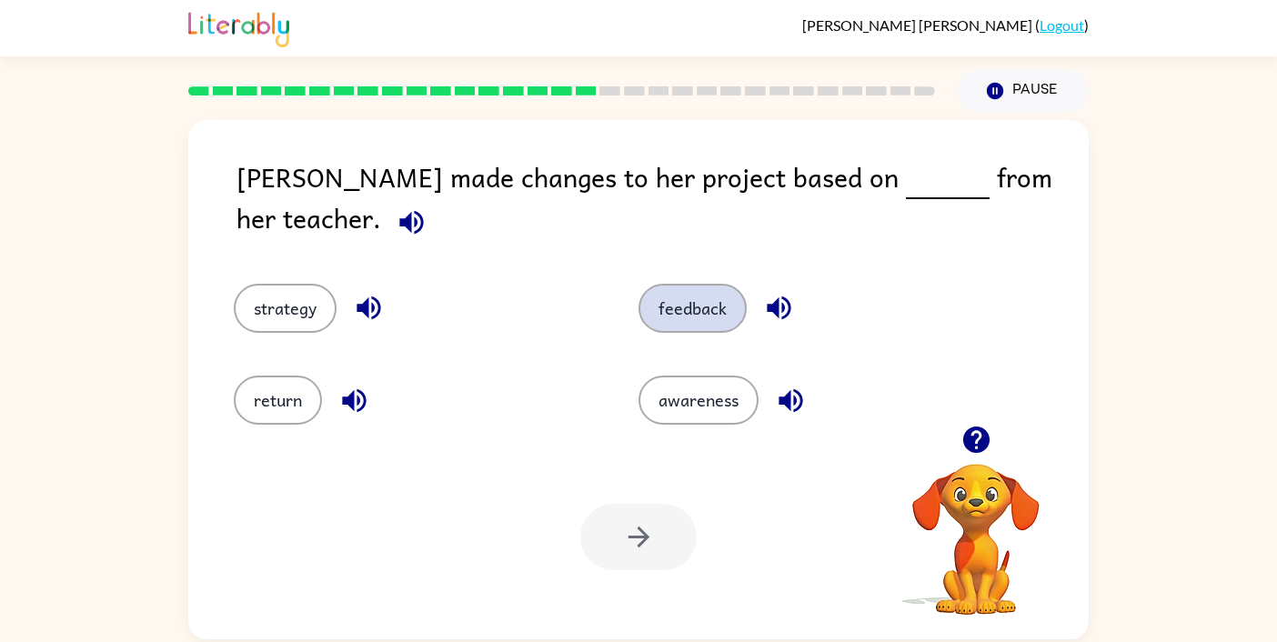
click at [686, 284] on button "feedback" at bounding box center [692, 308] width 108 height 49
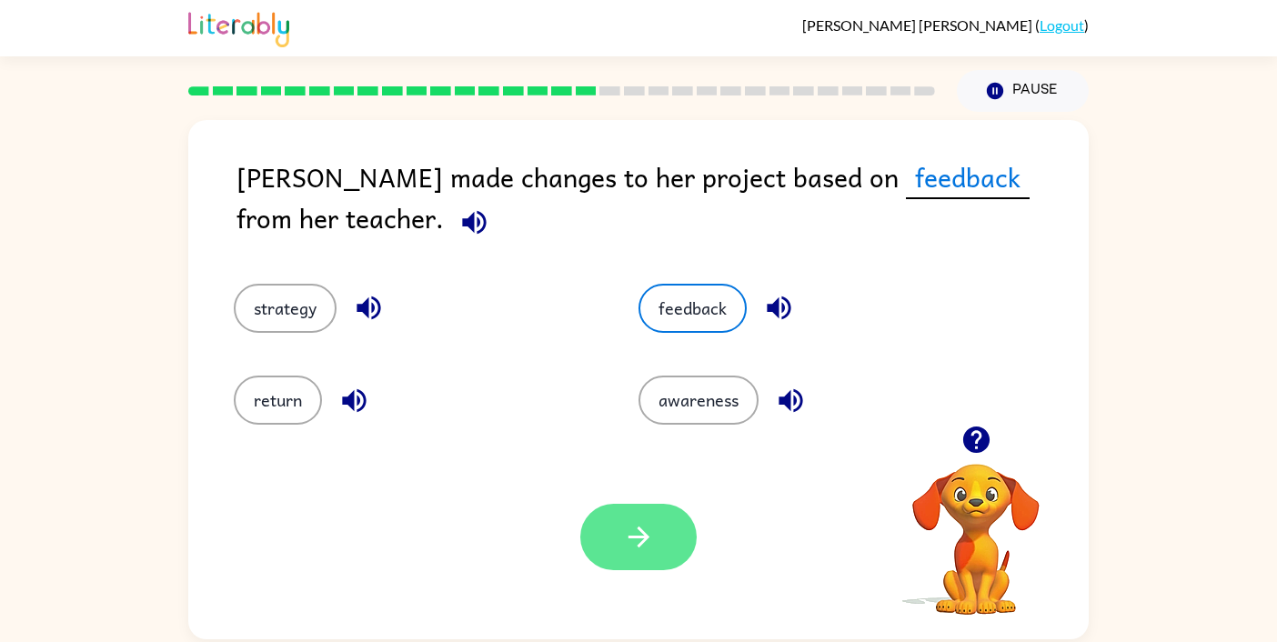
click at [632, 508] on button "button" at bounding box center [638, 537] width 116 height 66
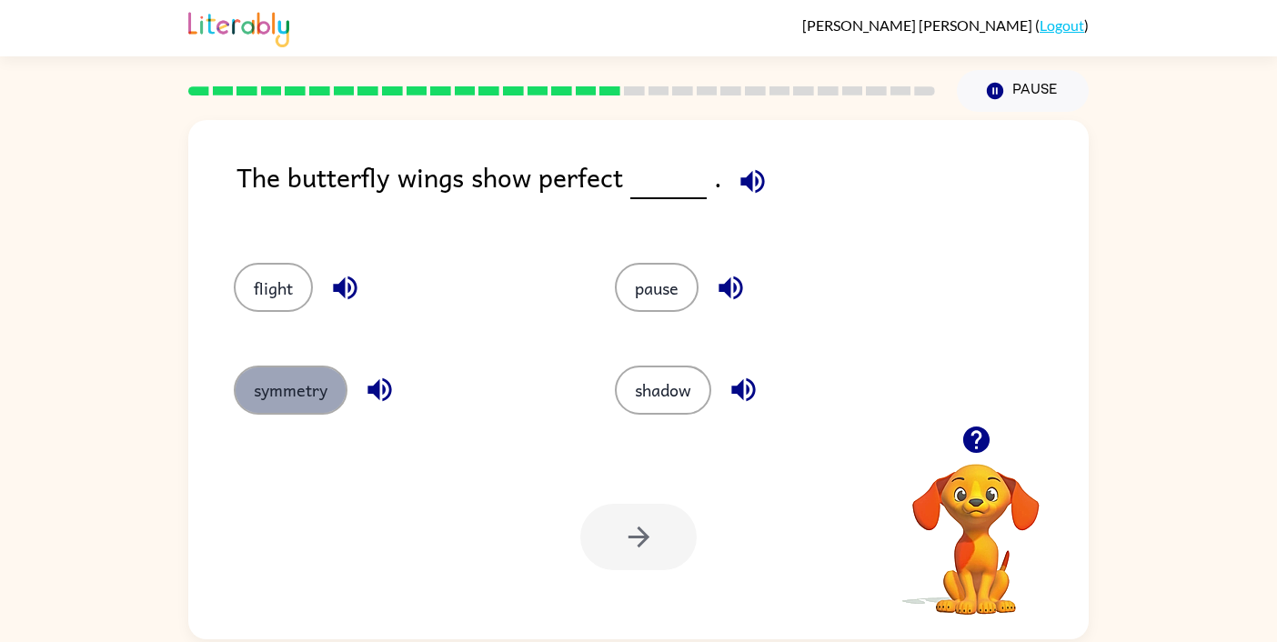
click at [329, 388] on button "symmetry" at bounding box center [291, 390] width 114 height 49
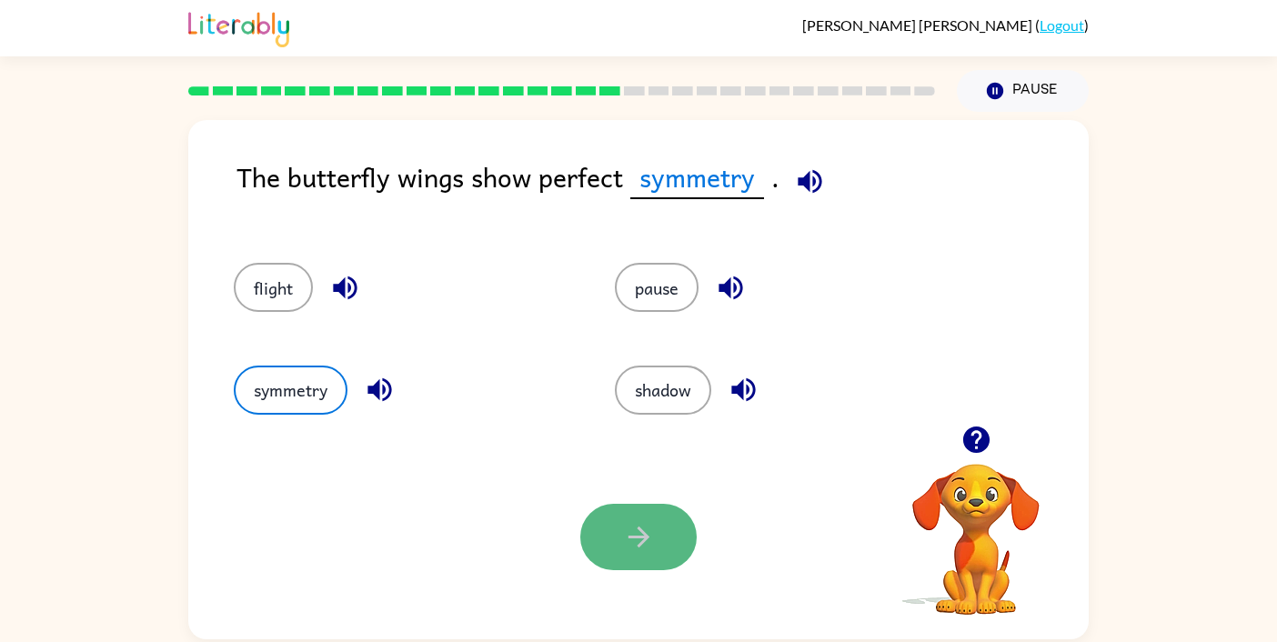
click at [619, 515] on button "button" at bounding box center [638, 537] width 116 height 66
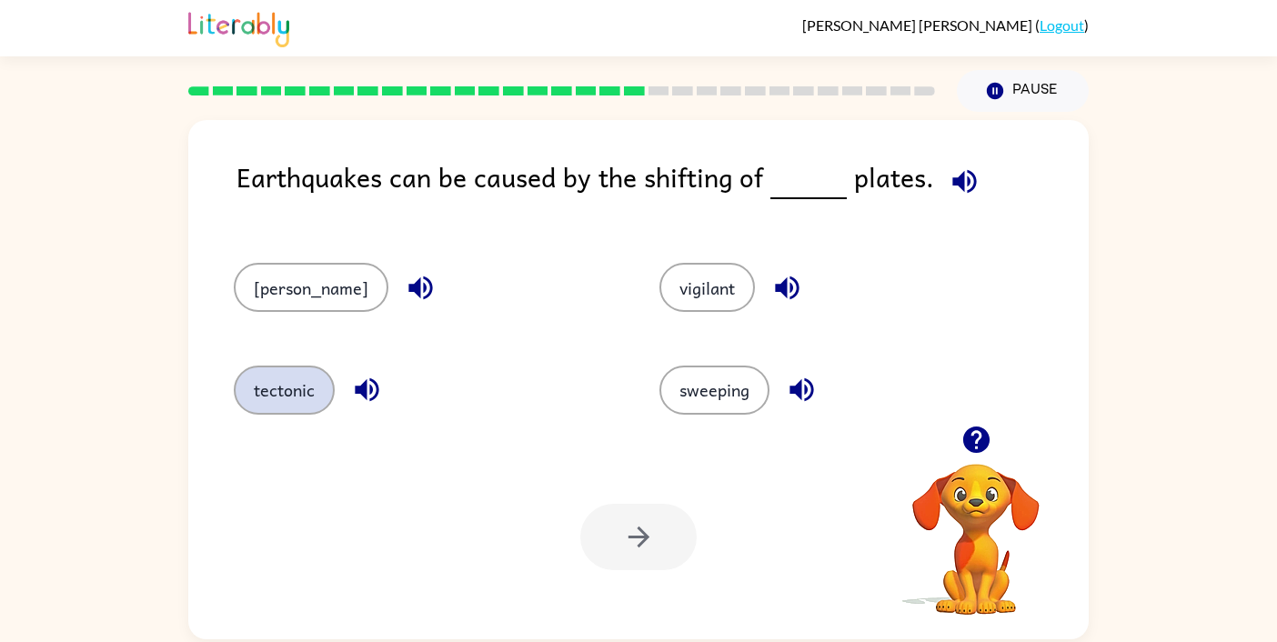
click at [294, 391] on button "tectonic" at bounding box center [284, 390] width 101 height 49
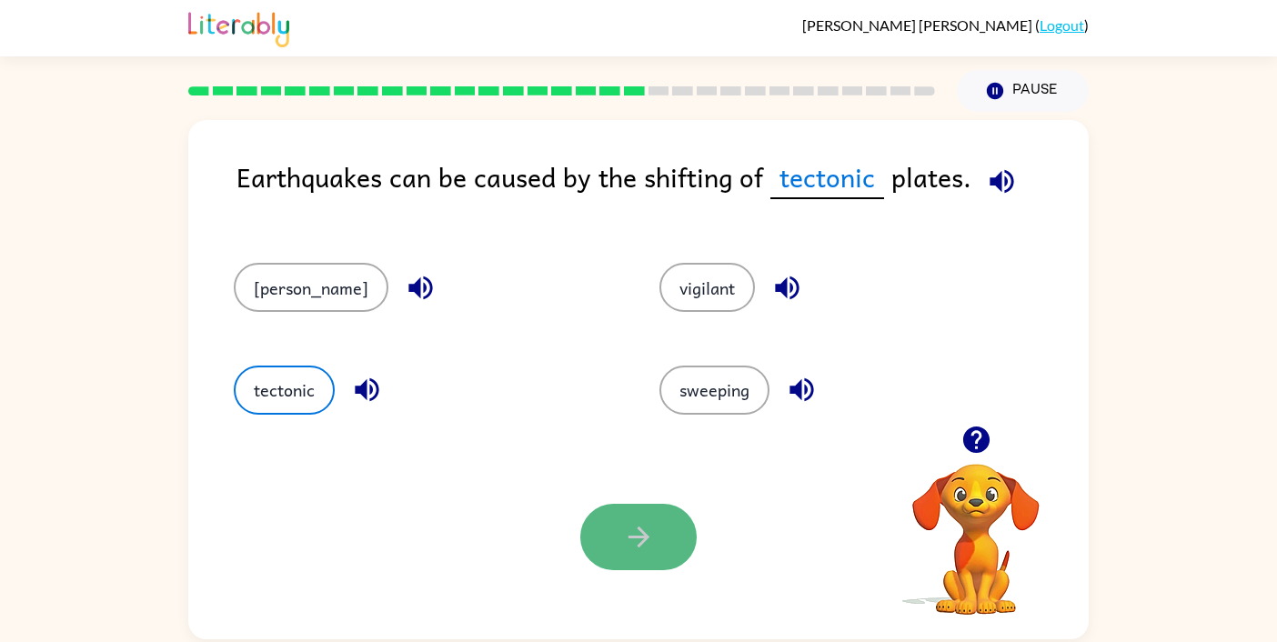
click at [652, 523] on icon "button" at bounding box center [639, 537] width 32 height 32
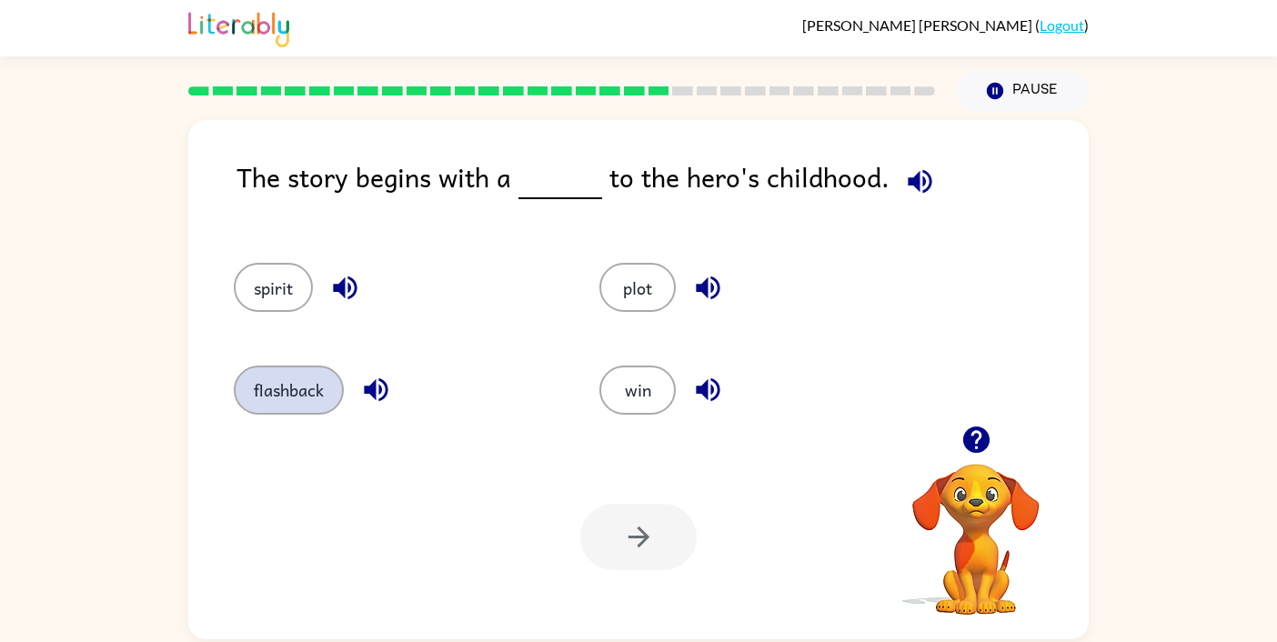
click at [311, 388] on button "flashback" at bounding box center [289, 390] width 110 height 49
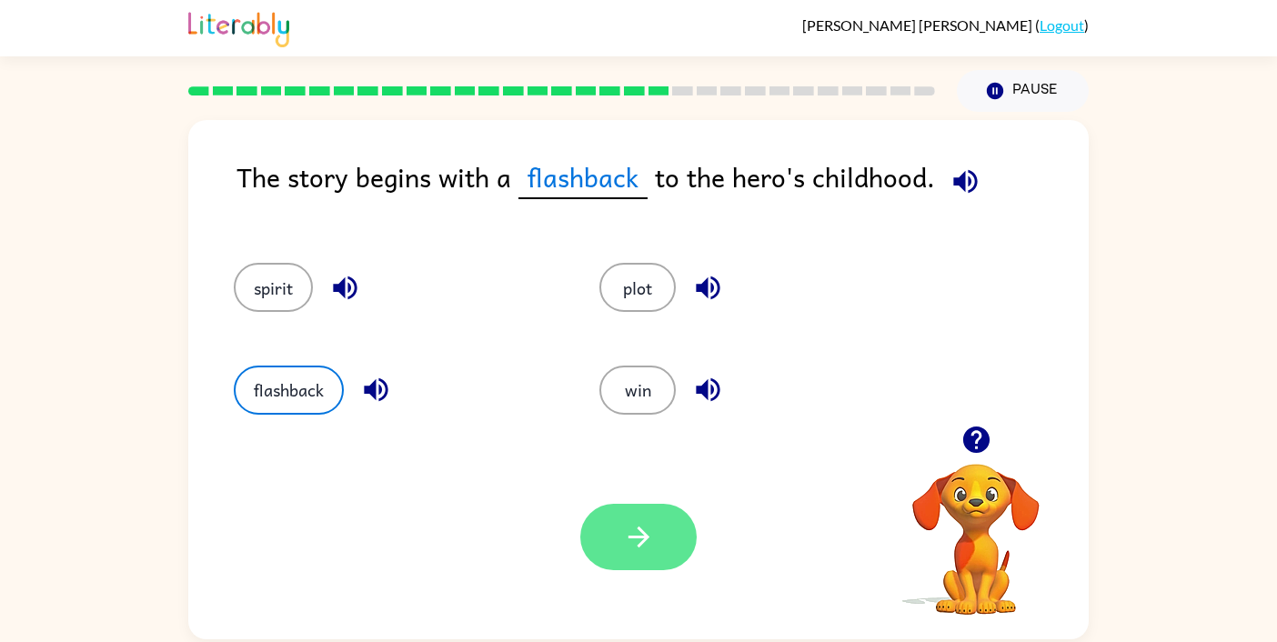
click at [658, 529] on button "button" at bounding box center [638, 537] width 116 height 66
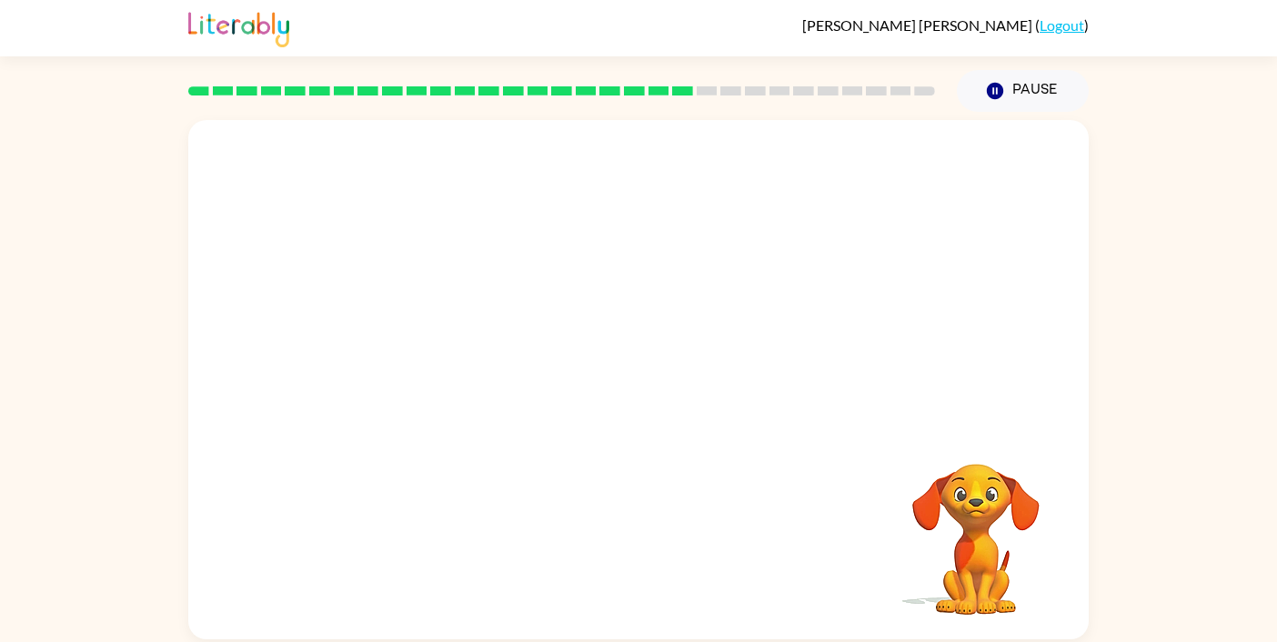
click at [474, 375] on video "Your browser must support playing .mp4 files to use Literably. Please try using…" at bounding box center [638, 273] width 900 height 306
click at [637, 391] on div at bounding box center [638, 389] width 116 height 66
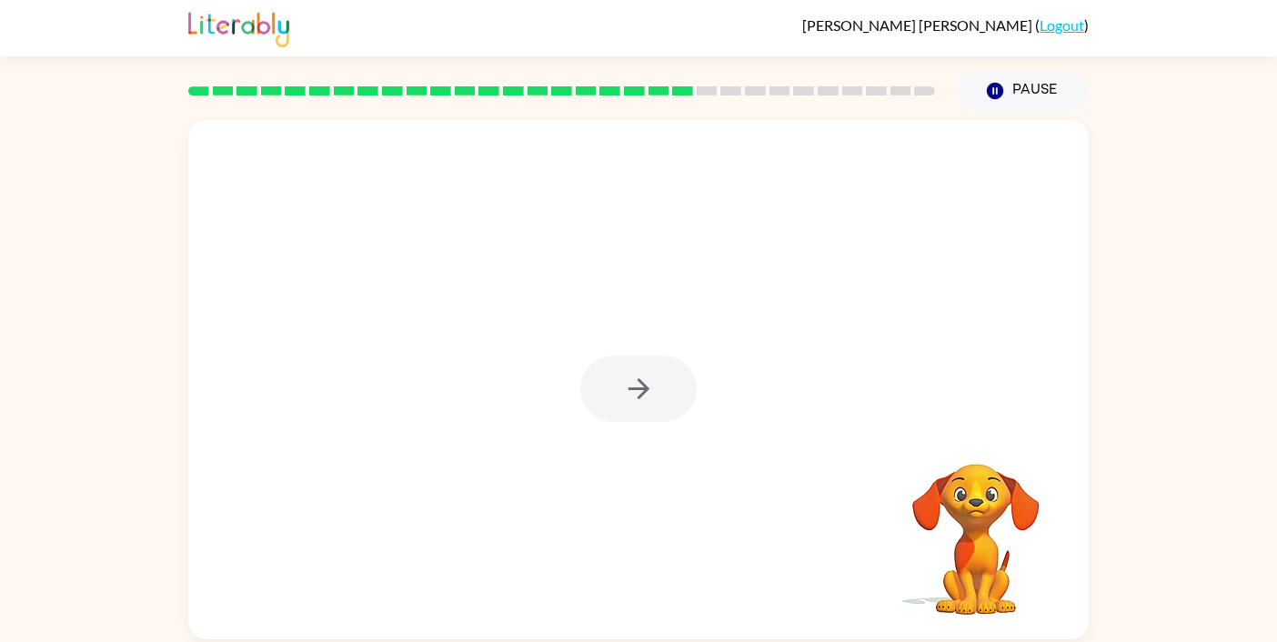
click at [637, 391] on div at bounding box center [638, 389] width 116 height 66
click at [637, 390] on icon "button" at bounding box center [638, 388] width 21 height 21
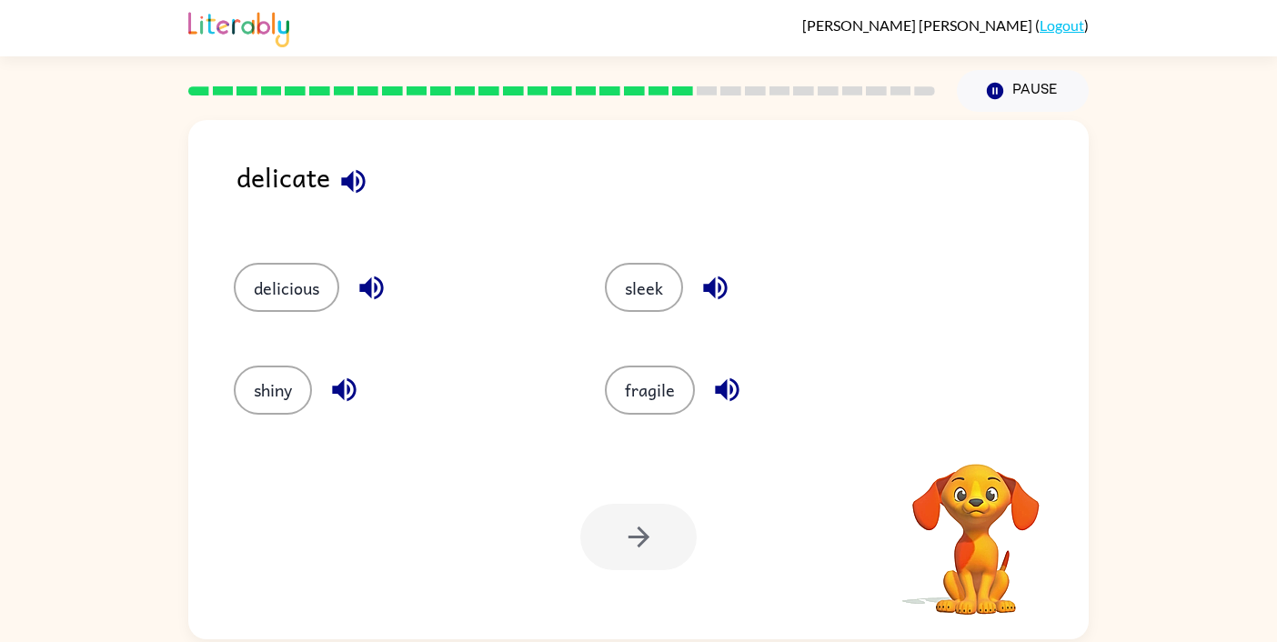
click at [640, 419] on div "fragile" at bounding box center [755, 382] width 371 height 102
click at [641, 402] on button "fragile" at bounding box center [650, 390] width 90 height 49
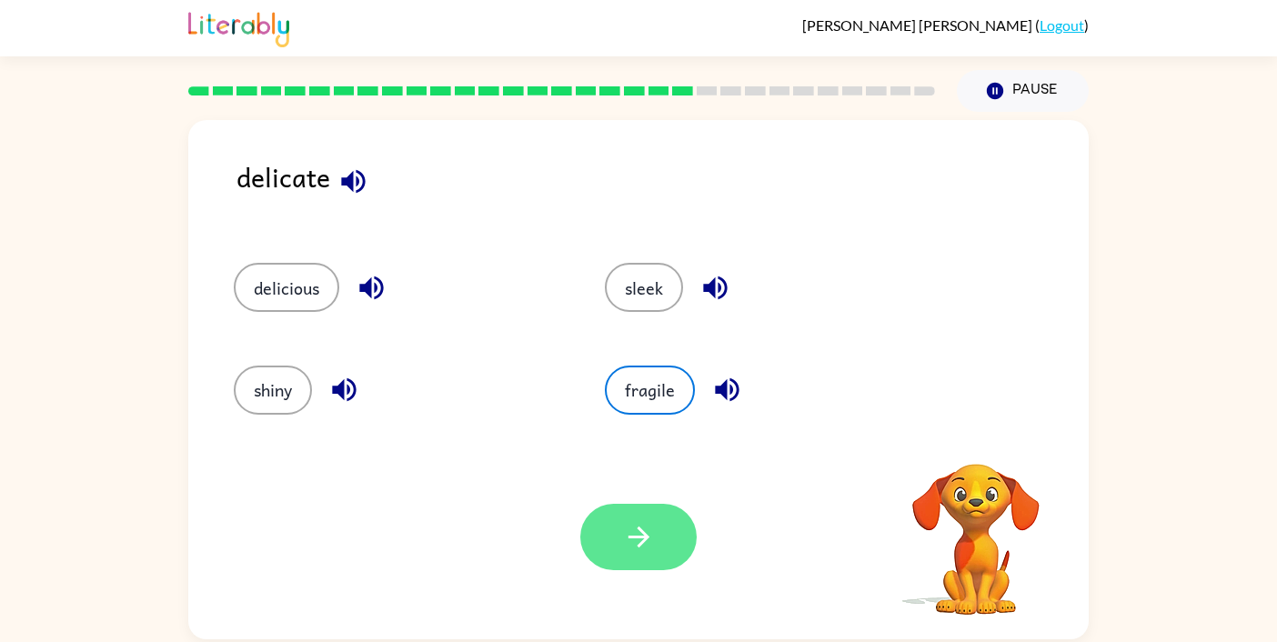
click at [643, 530] on icon "button" at bounding box center [639, 537] width 32 height 32
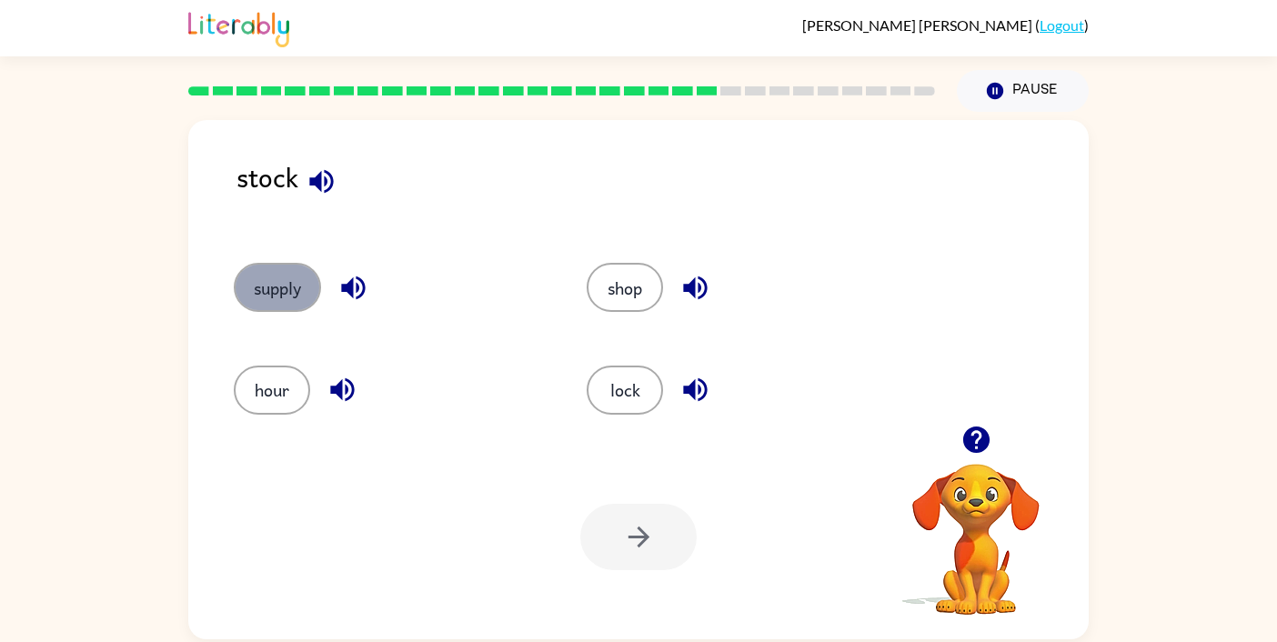
click at [297, 297] on button "supply" at bounding box center [277, 287] width 87 height 49
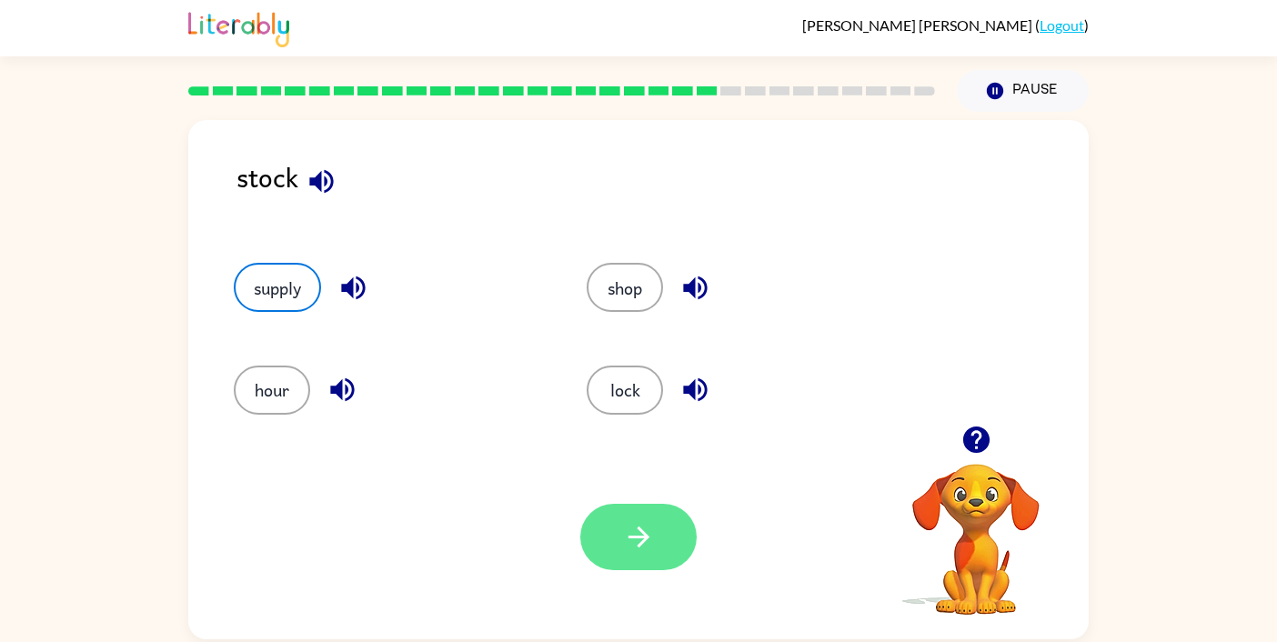
click at [658, 546] on button "button" at bounding box center [638, 537] width 116 height 66
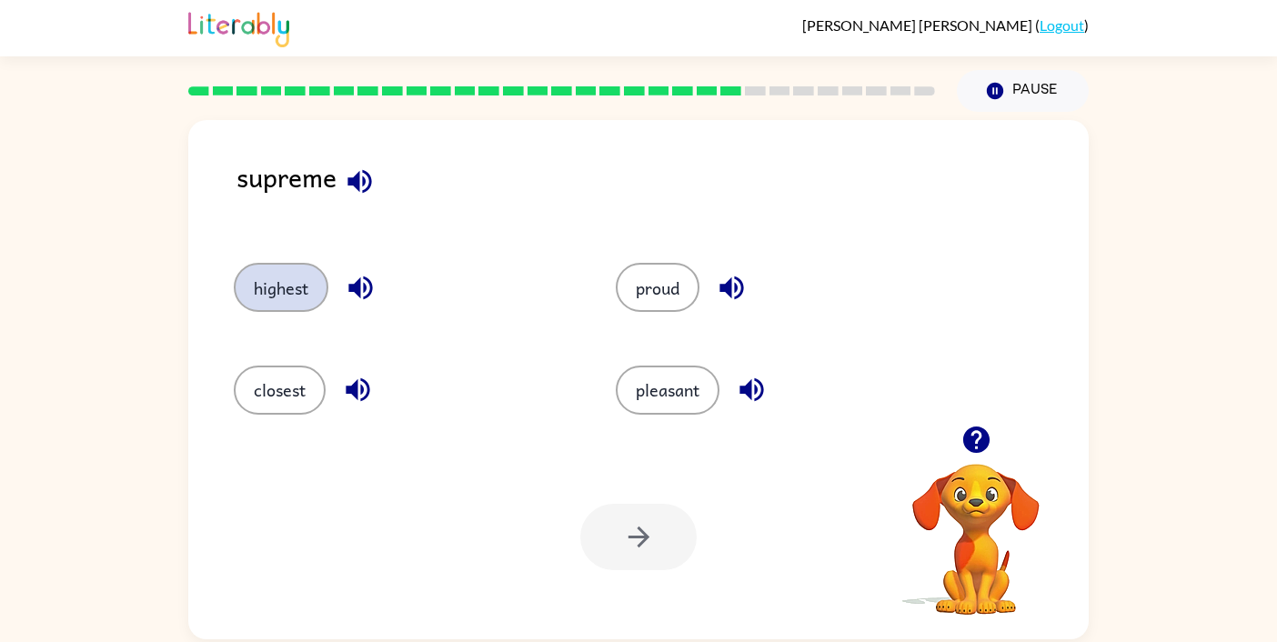
click at [295, 298] on button "highest" at bounding box center [281, 287] width 95 height 49
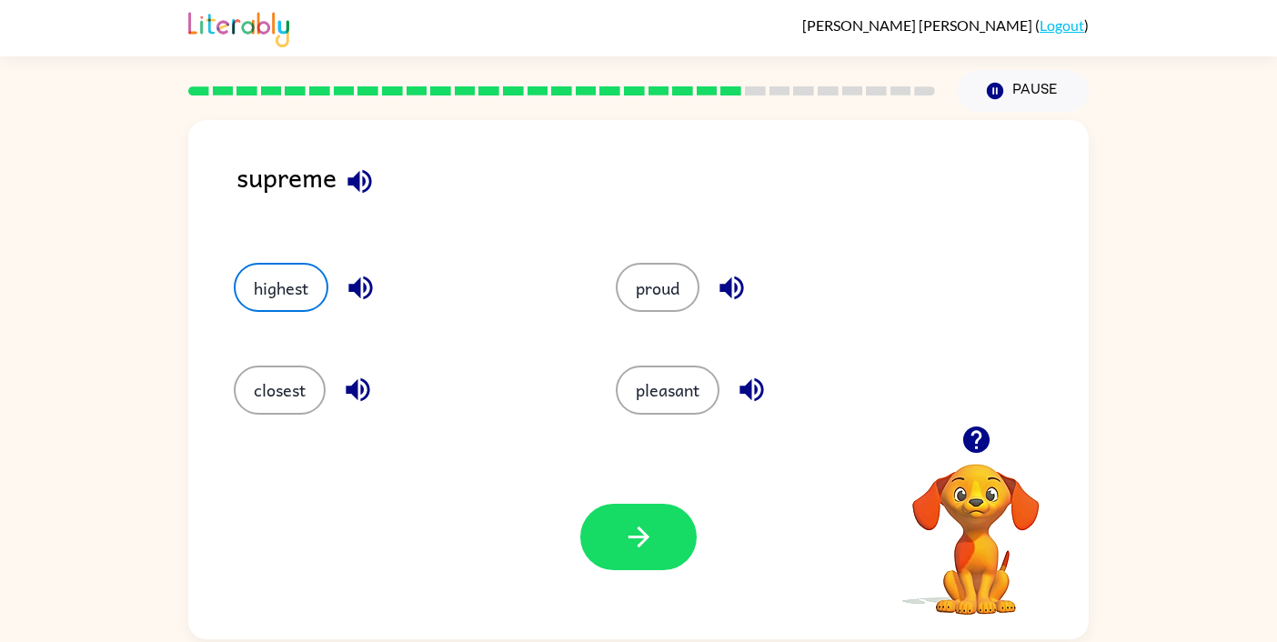
click at [343, 168] on button "button" at bounding box center [360, 181] width 46 height 46
click at [655, 533] on button "button" at bounding box center [638, 537] width 116 height 66
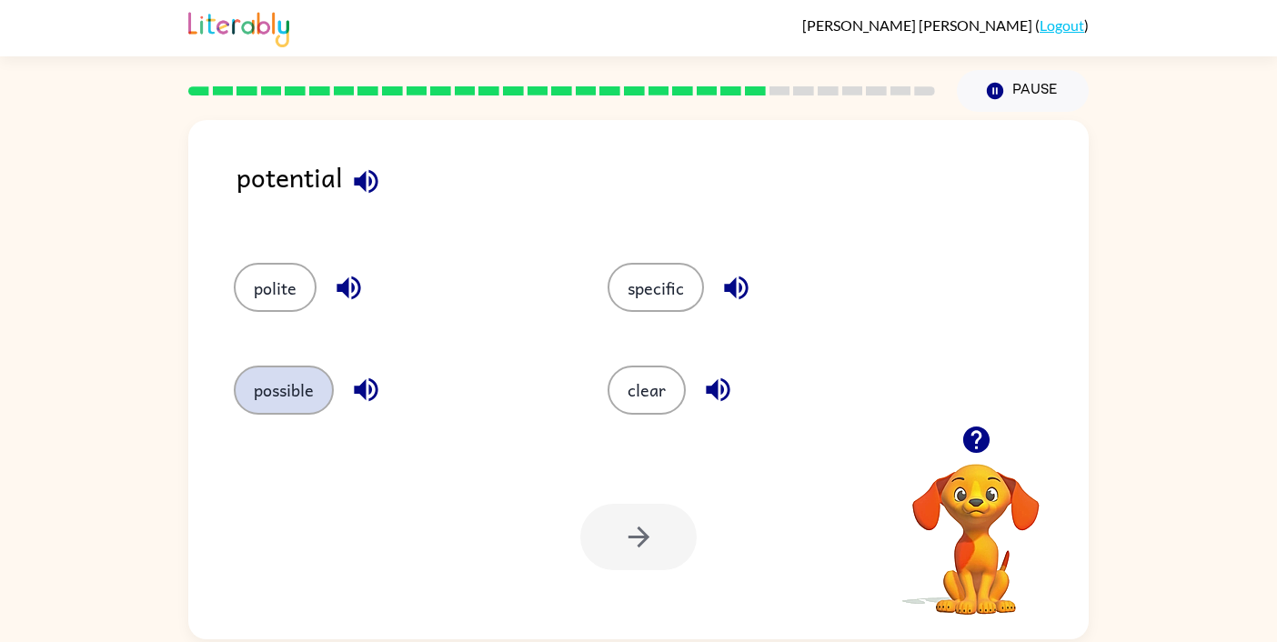
click at [279, 410] on button "possible" at bounding box center [284, 390] width 100 height 49
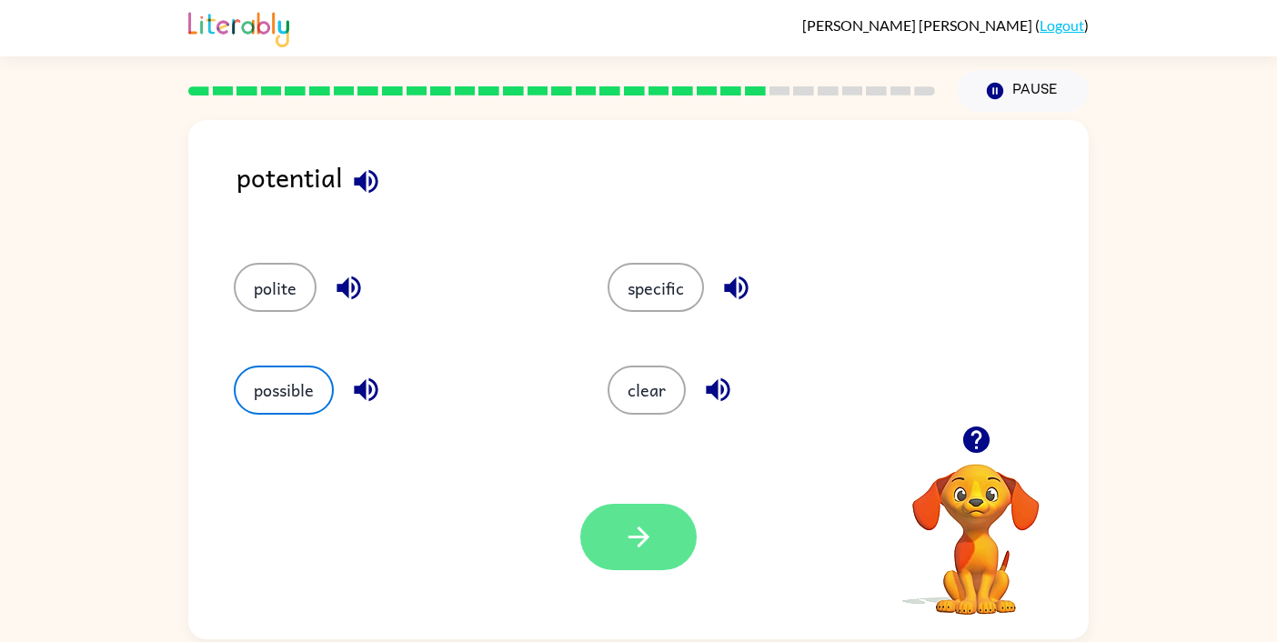
click at [674, 546] on button "button" at bounding box center [638, 537] width 116 height 66
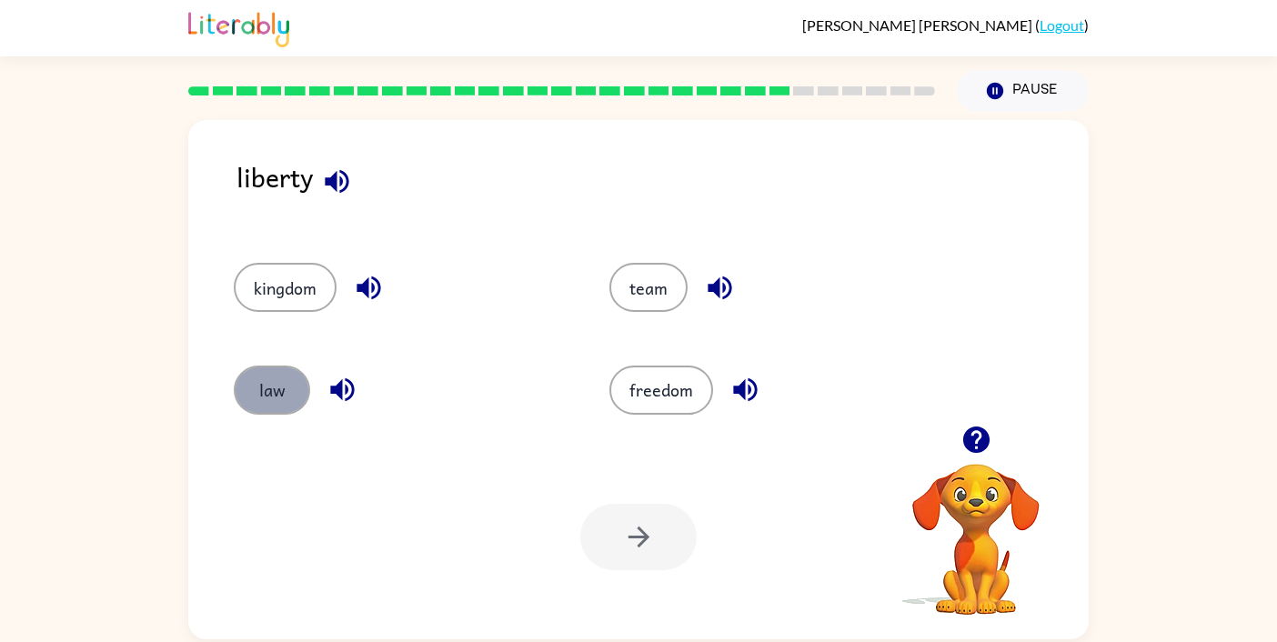
click at [264, 398] on button "law" at bounding box center [272, 390] width 76 height 49
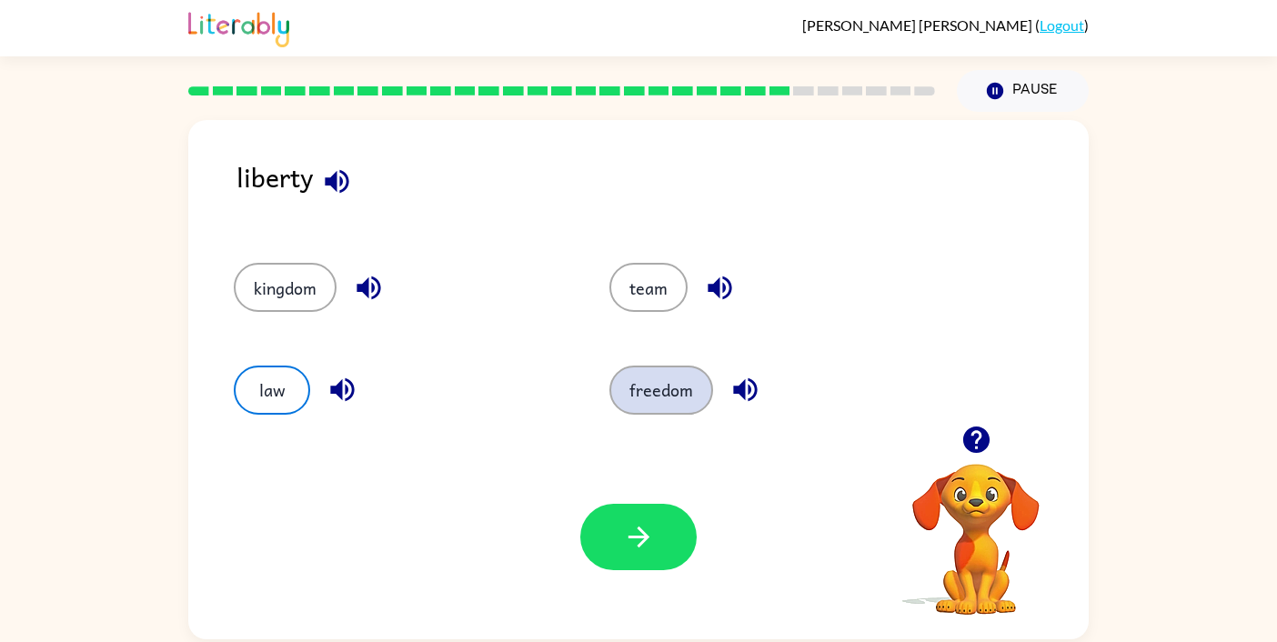
click at [649, 366] on button "freedom" at bounding box center [661, 390] width 104 height 49
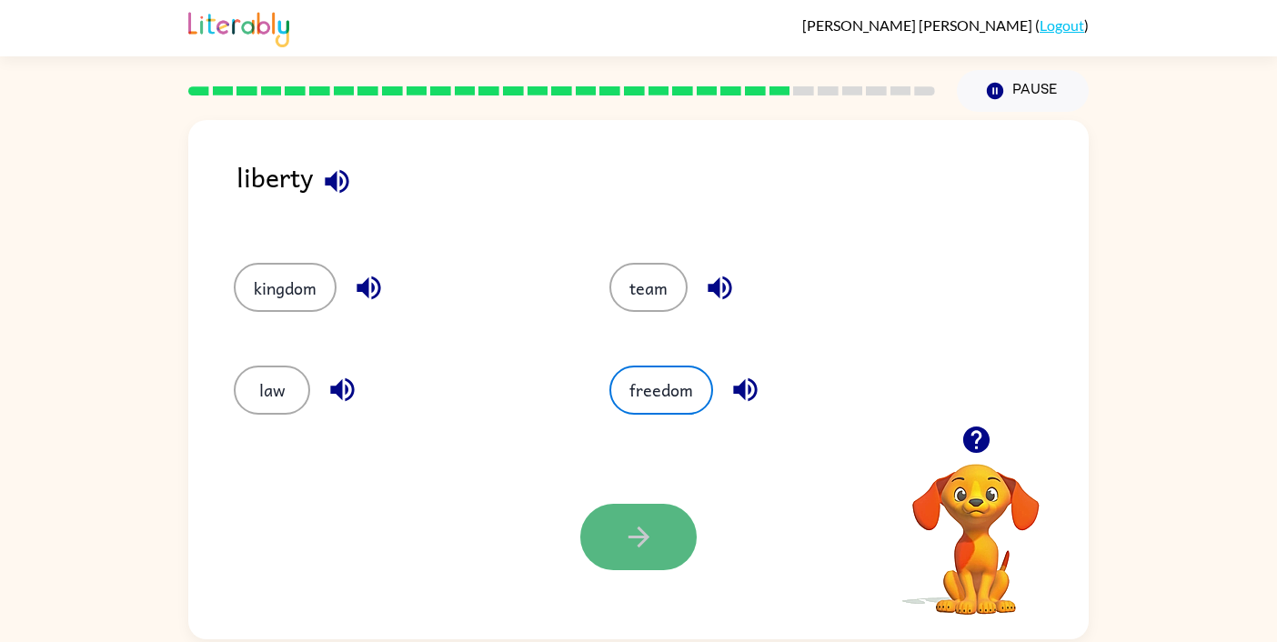
click at [644, 559] on button "button" at bounding box center [638, 537] width 116 height 66
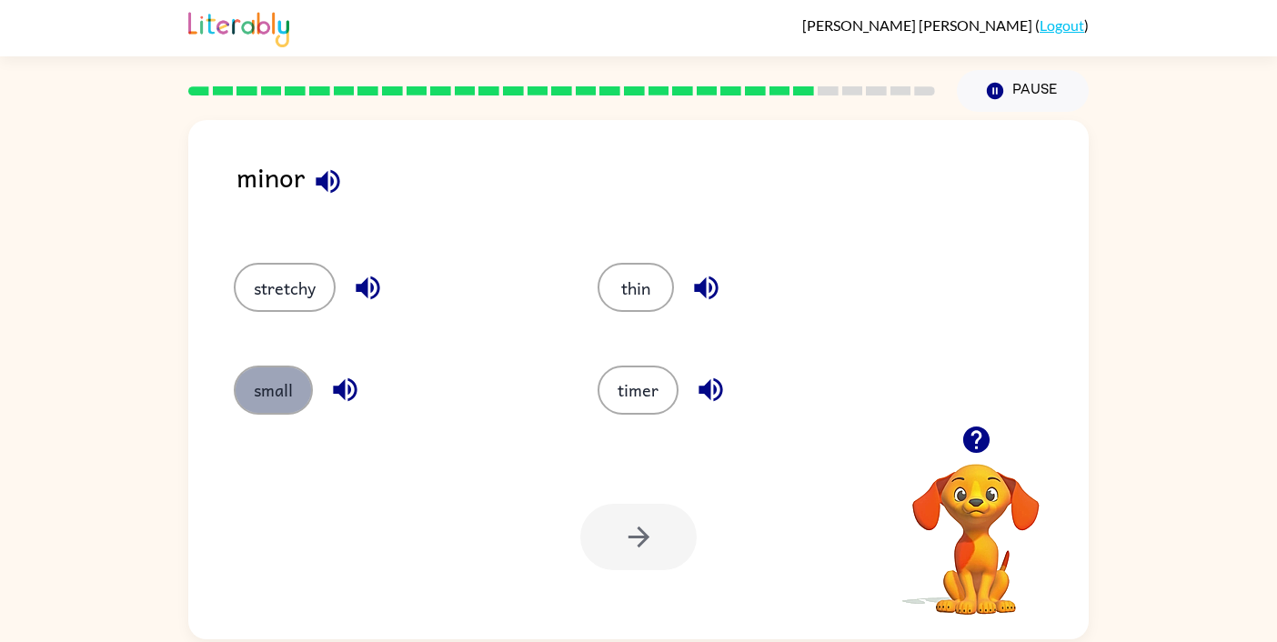
click at [276, 396] on button "small" at bounding box center [273, 390] width 79 height 49
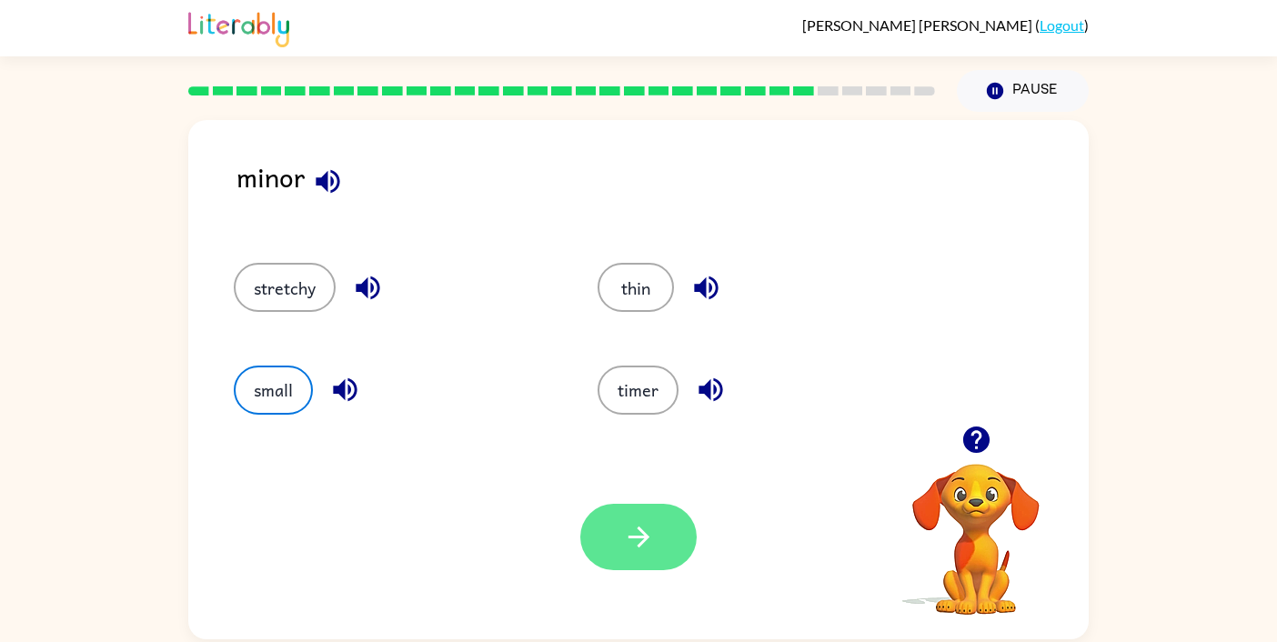
click at [634, 545] on icon "button" at bounding box center [639, 537] width 32 height 32
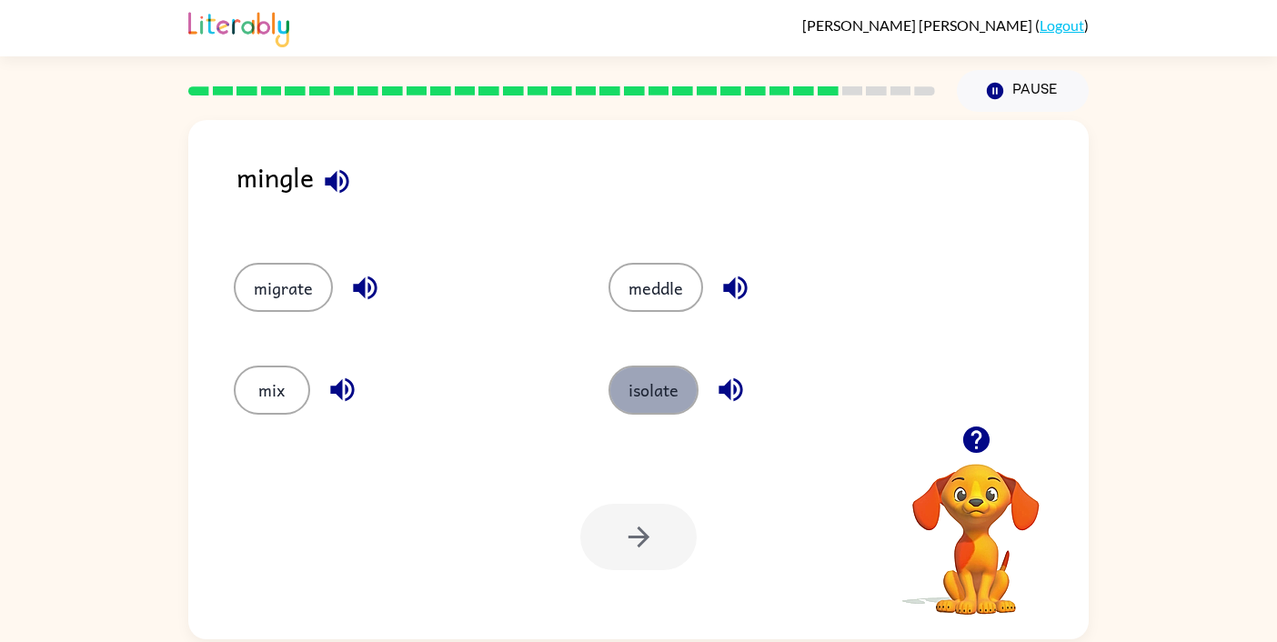
click at [676, 387] on button "isolate" at bounding box center [653, 390] width 90 height 49
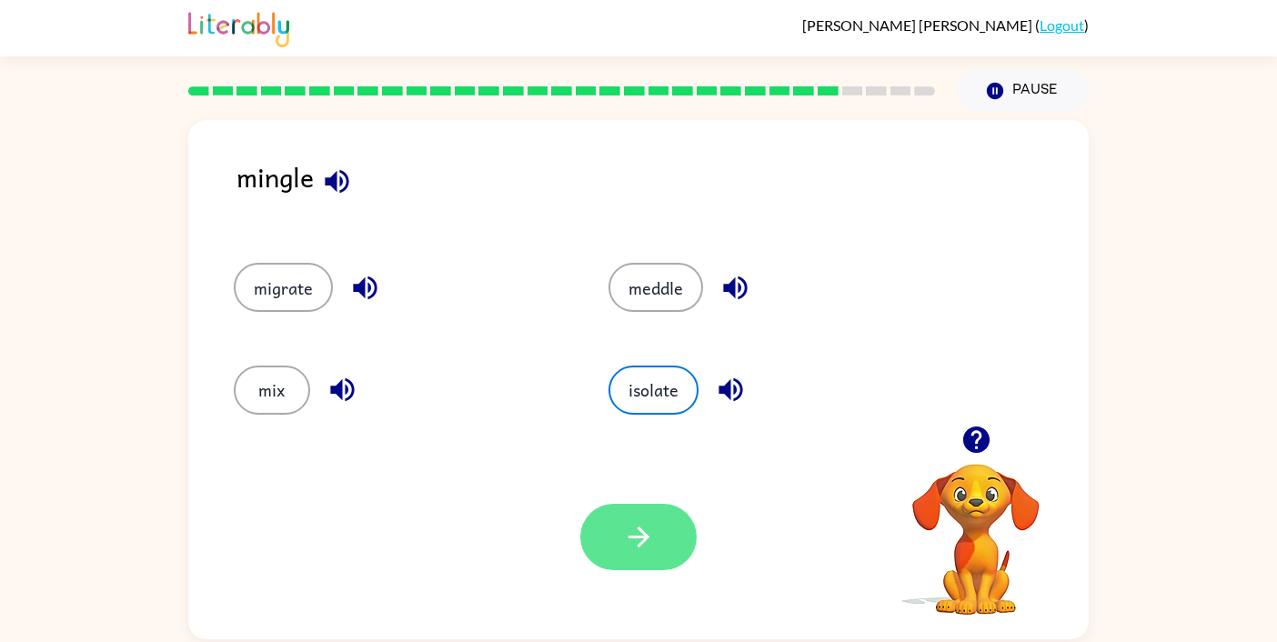
click at [627, 521] on icon "button" at bounding box center [639, 537] width 32 height 32
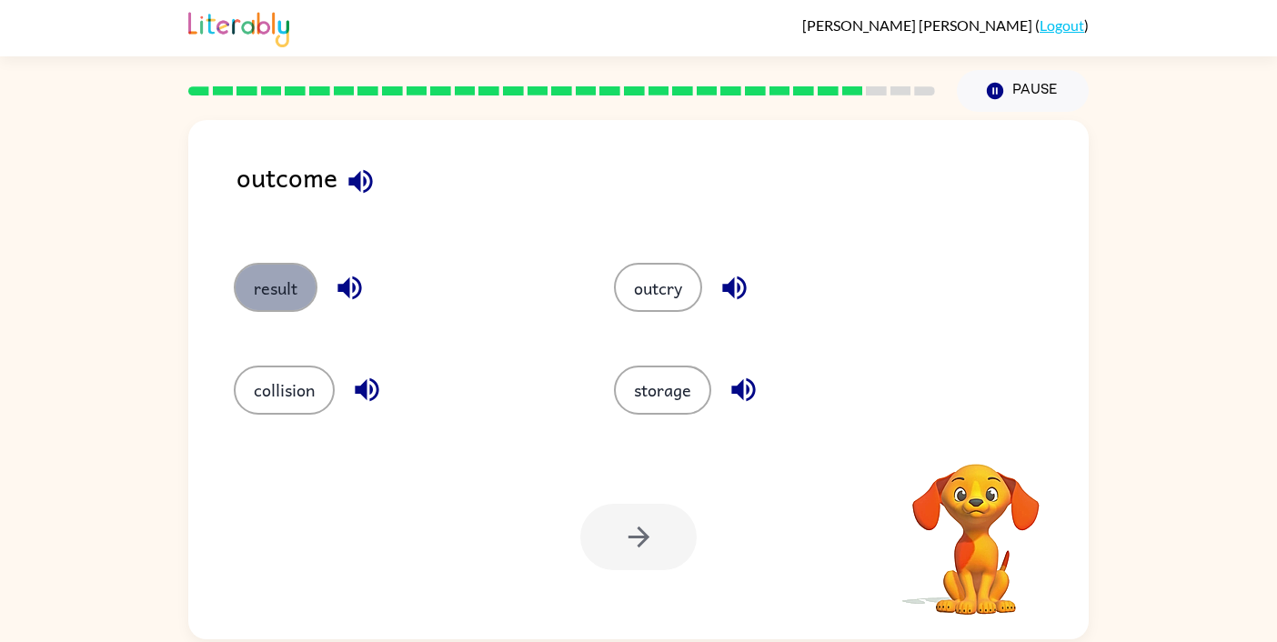
click at [279, 297] on button "result" at bounding box center [276, 287] width 84 height 49
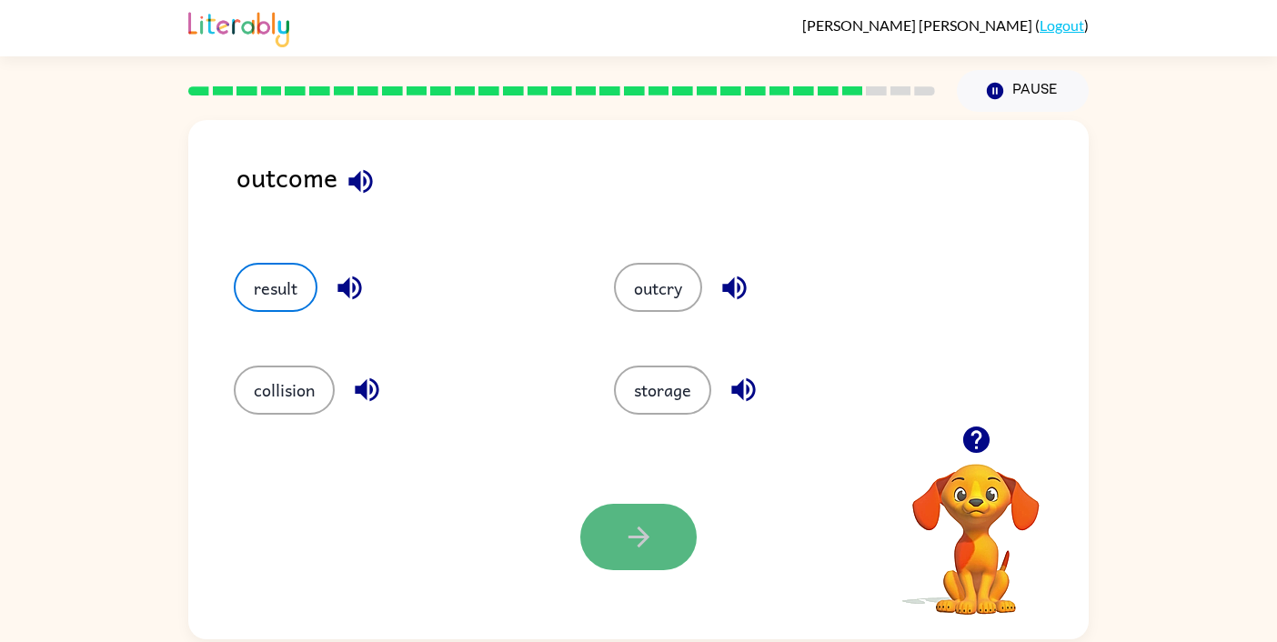
click at [642, 533] on icon "button" at bounding box center [638, 537] width 21 height 21
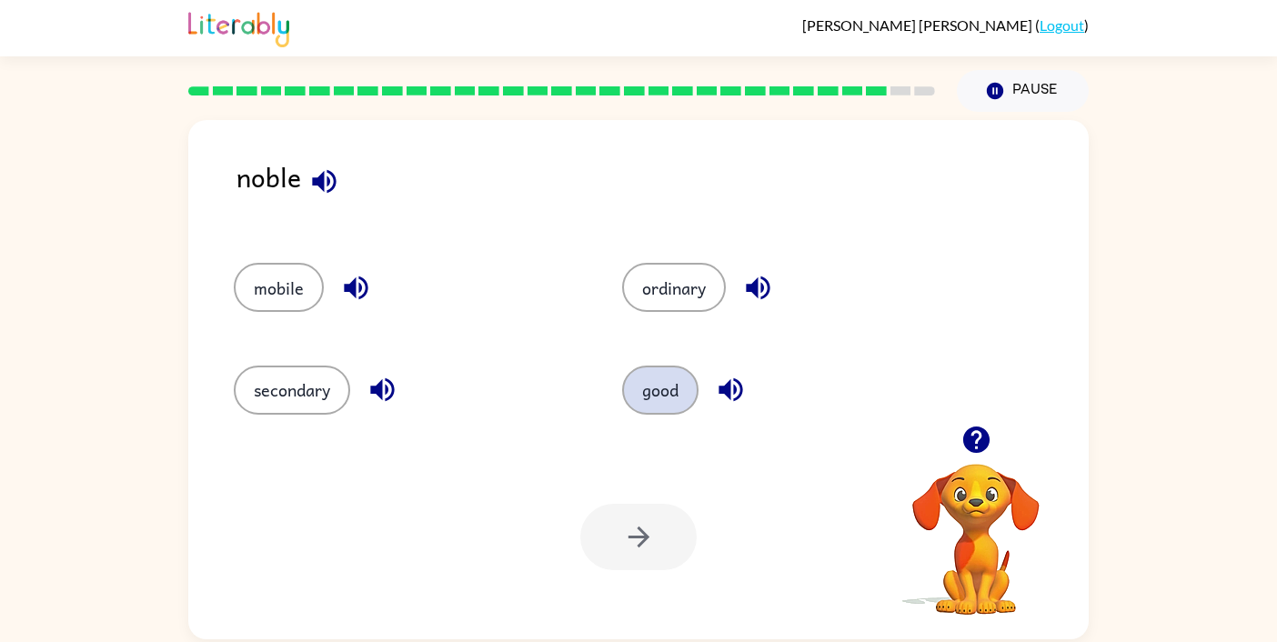
click at [643, 377] on button "good" at bounding box center [660, 390] width 76 height 49
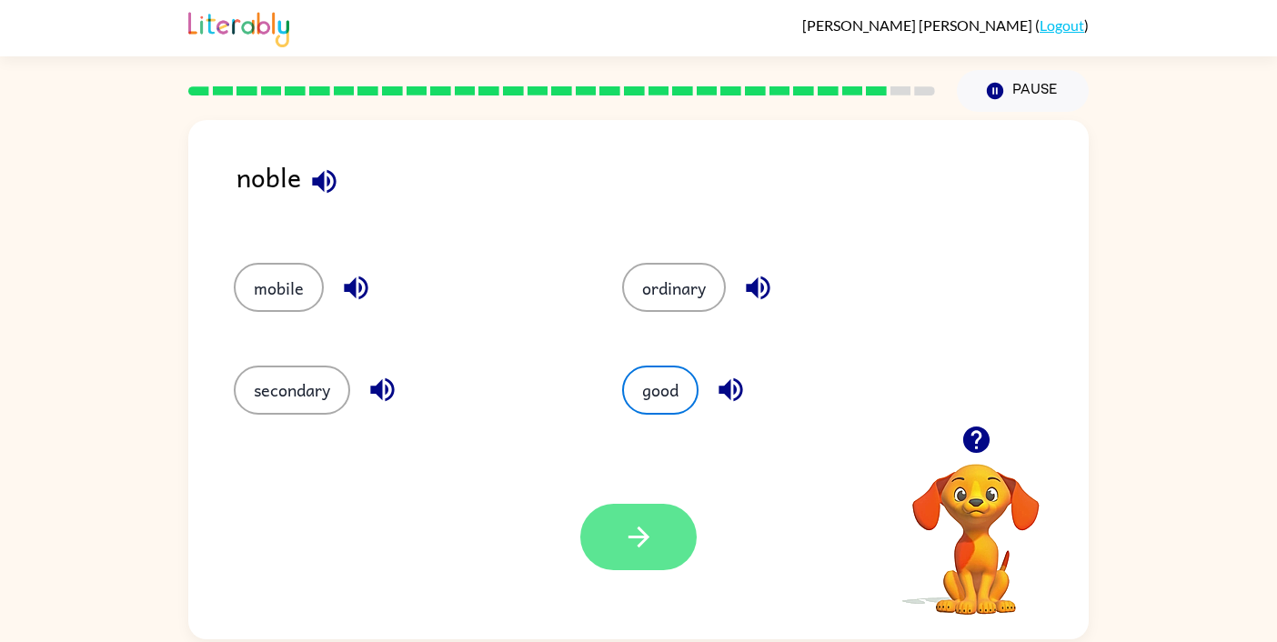
click at [630, 532] on icon "button" at bounding box center [639, 537] width 32 height 32
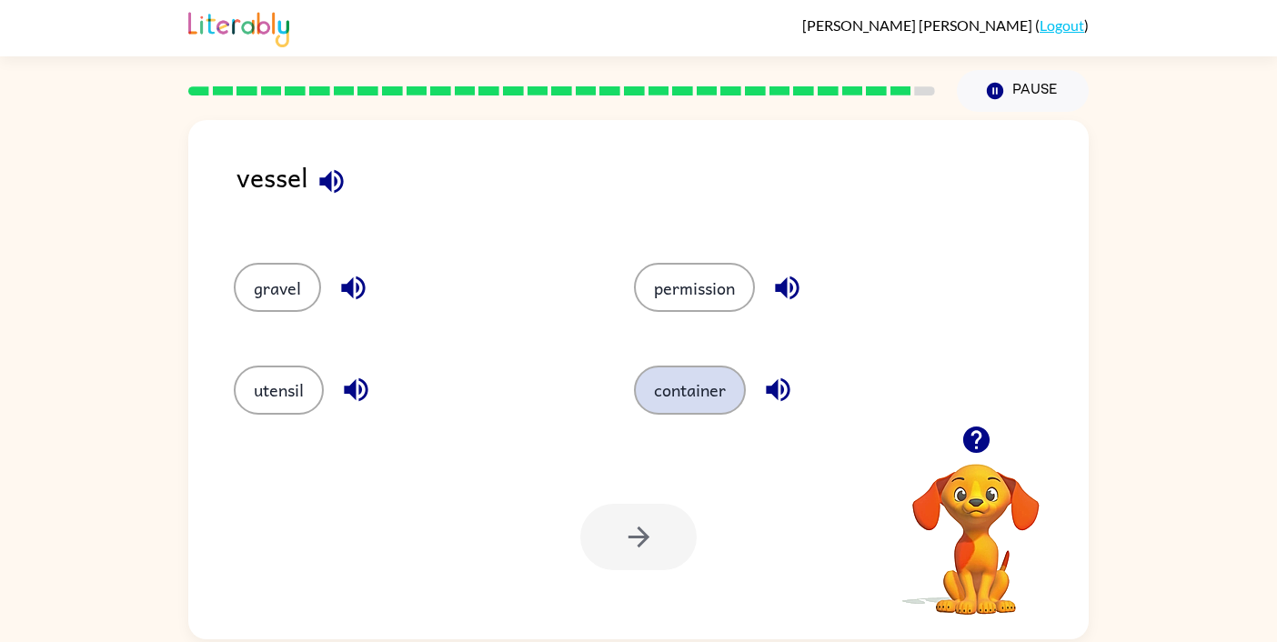
click at [698, 383] on button "container" at bounding box center [690, 390] width 112 height 49
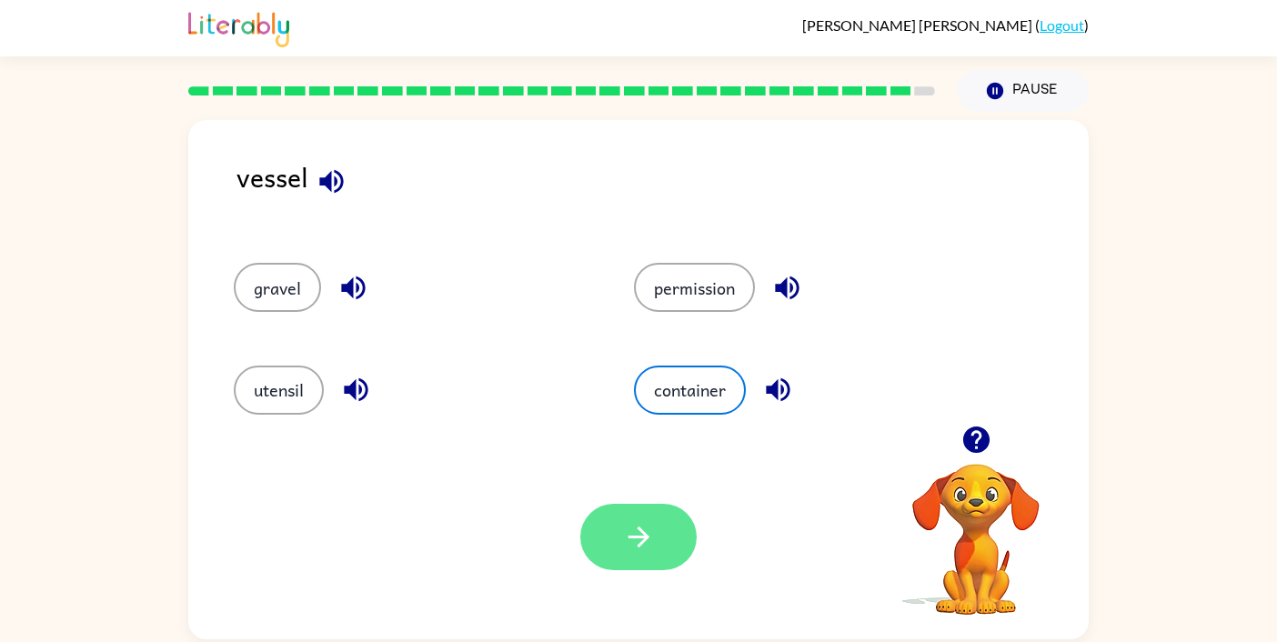
click at [660, 533] on button "button" at bounding box center [638, 537] width 116 height 66
